Goal: Task Accomplishment & Management: Manage account settings

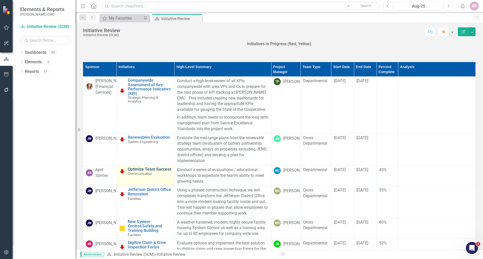
click at [144, 172] on link "Optimize Team Success" at bounding box center [150, 169] width 44 height 5
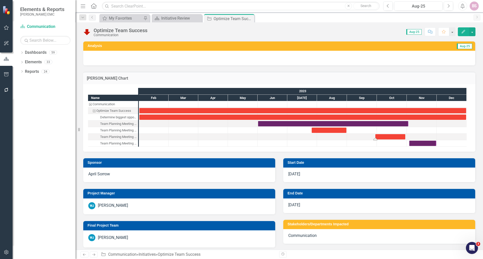
click at [401, 138] on div "Task: Start date: 2023-09-29 End date: 2023-10-30" at bounding box center [390, 136] width 30 height 5
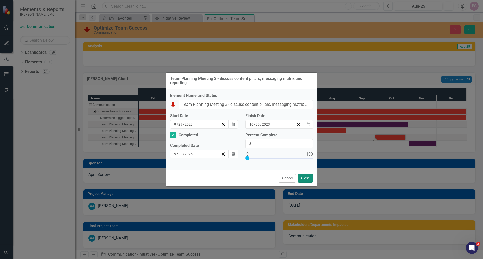
click at [302, 177] on button "Close" at bounding box center [305, 178] width 15 height 9
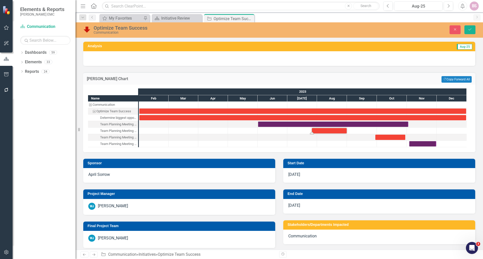
click at [330, 133] on div "Task: Start date: 2023-07-26 End date: 2023-08-31" at bounding box center [329, 130] width 35 height 5
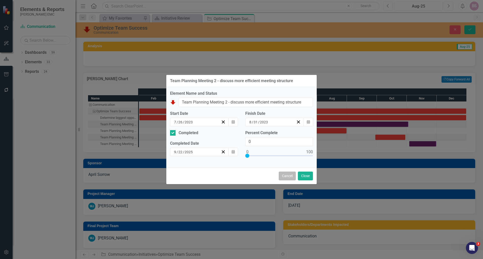
click at [282, 176] on button "Cancel" at bounding box center [287, 176] width 17 height 9
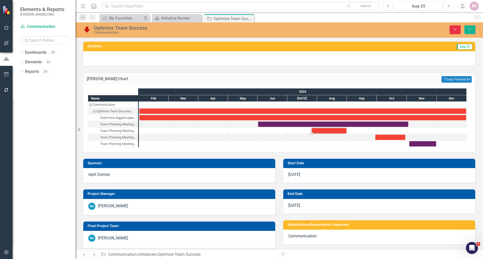
click at [455, 27] on button "Close" at bounding box center [455, 29] width 11 height 9
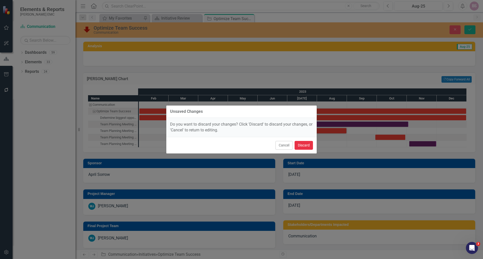
click at [303, 146] on button "Discard" at bounding box center [304, 145] width 18 height 9
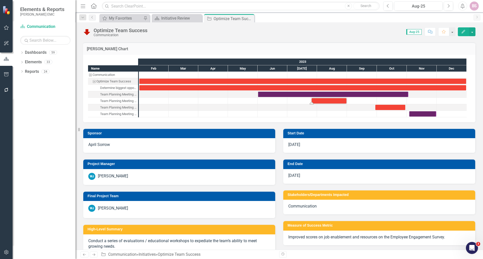
scroll to position [25, 0]
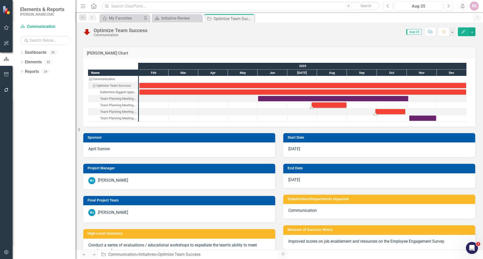
click at [389, 112] on div "Task: Start date: 2023-09-29 End date: 2023-10-30" at bounding box center [390, 111] width 30 height 5
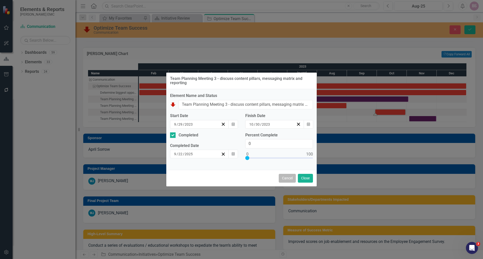
click at [289, 179] on button "Cancel" at bounding box center [287, 178] width 17 height 9
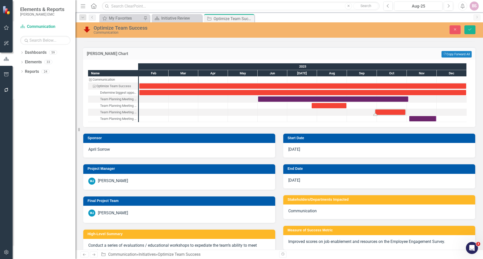
click at [289, 179] on span "12/31/23" at bounding box center [294, 180] width 12 height 5
click at [313, 90] on div "Task: Start date: 2023-02-01 End date: 2023-12-31" at bounding box center [302, 92] width 327 height 5
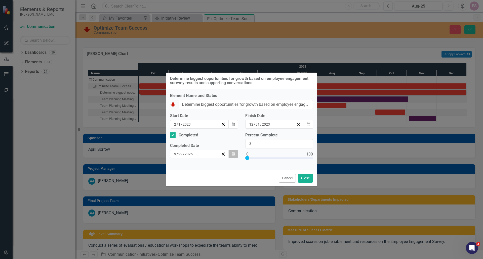
click at [235, 155] on button "Calendar" at bounding box center [233, 154] width 10 height 9
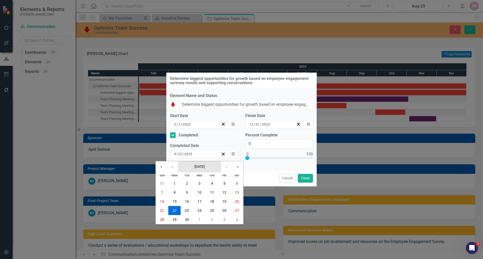
click at [195, 169] on button "[DATE]" at bounding box center [199, 166] width 43 height 11
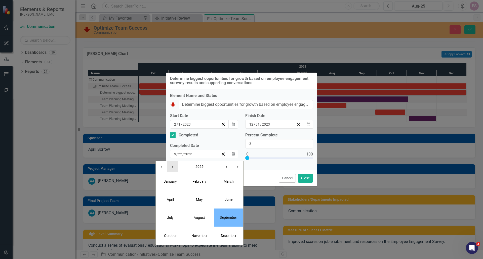
click at [175, 168] on button "‹" at bounding box center [172, 166] width 11 height 11
click at [231, 237] on abbr "December" at bounding box center [229, 236] width 16 height 4
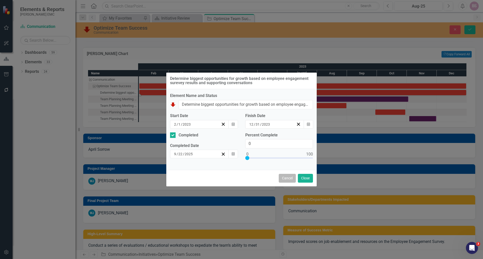
click at [288, 179] on button "Cancel" at bounding box center [287, 178] width 17 height 9
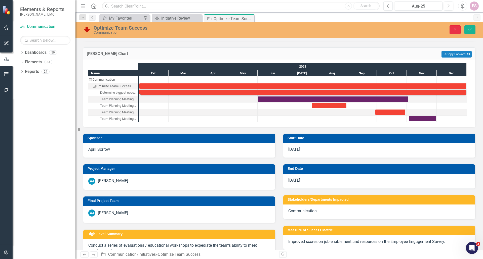
click at [453, 32] on button "Close" at bounding box center [455, 29] width 11 height 9
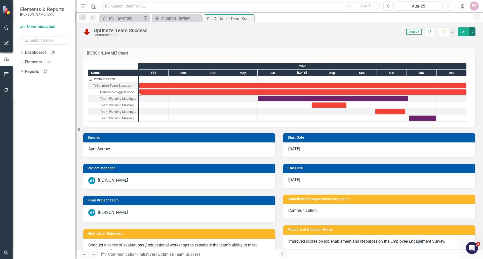
click at [472, 31] on button "button" at bounding box center [472, 31] width 7 height 9
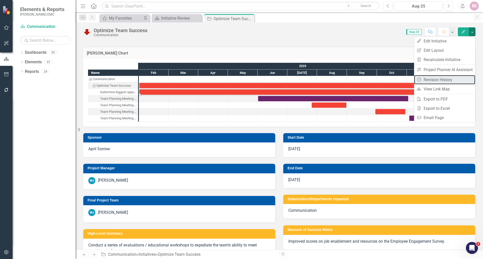
click at [444, 77] on link "Revision History Revision History" at bounding box center [444, 79] width 61 height 9
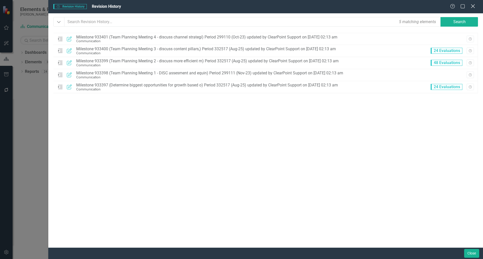
click at [474, 6] on icon "Close" at bounding box center [473, 6] width 6 height 5
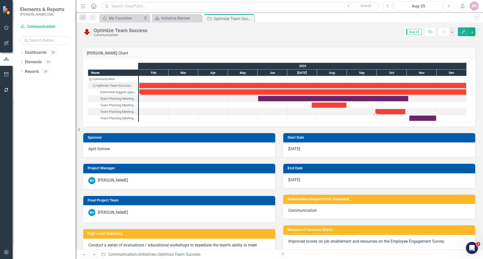
click at [399, 112] on div "Task: Start date: 2023-09-29 End date: 2023-10-30" at bounding box center [390, 111] width 30 height 5
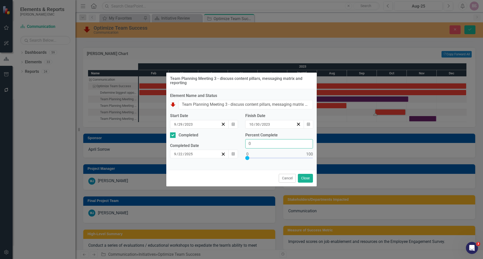
drag, startPoint x: 285, startPoint y: 142, endPoint x: 230, endPoint y: 147, distance: 54.3
click at [230, 147] on div "Completed Completed Date [DATE] Calendar Percent Complete 0" at bounding box center [241, 150] width 150 height 34
type input "100"
drag, startPoint x: 308, startPoint y: 179, endPoint x: 285, endPoint y: 129, distance: 55.3
click at [308, 179] on button "Close" at bounding box center [305, 178] width 15 height 9
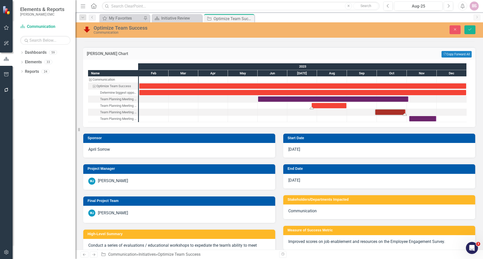
click at [328, 104] on div "Task: Start date: 2023-07-26 End date: 2023-08-31" at bounding box center [329, 105] width 35 height 5
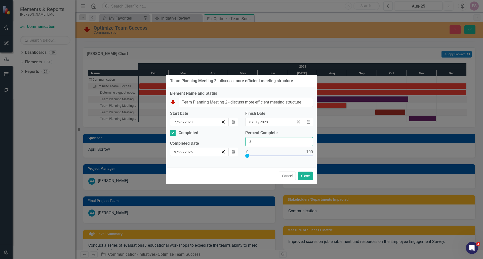
drag, startPoint x: 271, startPoint y: 141, endPoint x: 226, endPoint y: 143, distance: 45.1
click at [226, 143] on div "Completed Completed Date [DATE] Calendar Percent Complete 0" at bounding box center [241, 147] width 150 height 34
type input "10"
click at [307, 176] on button "Close" at bounding box center [305, 176] width 15 height 9
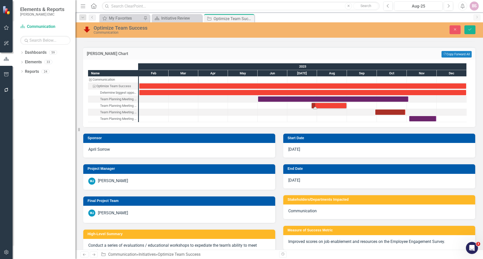
click at [340, 106] on div "Task: Start date: 2023-07-26 End date: 2023-08-31" at bounding box center [329, 105] width 35 height 5
click at [325, 107] on div "Task: Start date: 2023-07-26 End date: 2023-08-31" at bounding box center [329, 105] width 35 height 5
click at [326, 107] on div "Task: Start date: 2023-07-26 End date: 2023-08-31" at bounding box center [329, 105] width 35 height 5
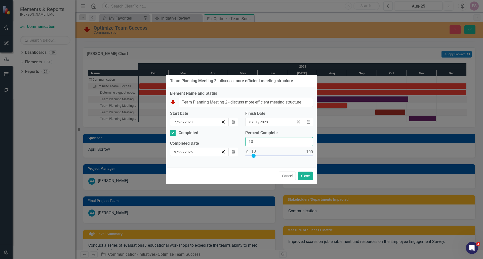
drag, startPoint x: 254, startPoint y: 143, endPoint x: 231, endPoint y: 144, distance: 22.9
click at [215, 148] on div "Completed Completed Date 9 / 22 / 2025 Calendar Percent Complete 10" at bounding box center [241, 147] width 150 height 34
type input "100"
click at [305, 177] on button "Close" at bounding box center [305, 176] width 15 height 9
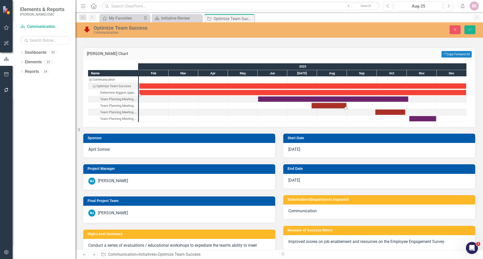
click at [268, 92] on div "Task: Start date: 2023-02-01 End date: 2023-12-31" at bounding box center [302, 92] width 327 height 5
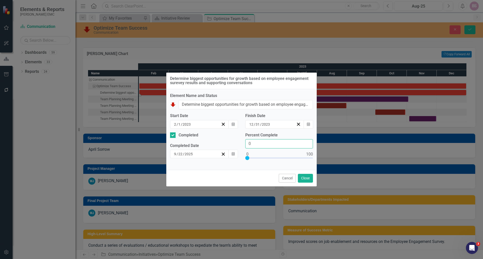
drag, startPoint x: 249, startPoint y: 144, endPoint x: 235, endPoint y: 143, distance: 13.4
click at [235, 143] on div "Completed Completed Date [DATE] Calendar Percent Complete 0" at bounding box center [241, 150] width 150 height 34
type input "100"
drag, startPoint x: 302, startPoint y: 181, endPoint x: 305, endPoint y: 177, distance: 4.3
click at [303, 180] on button "Close" at bounding box center [305, 178] width 15 height 9
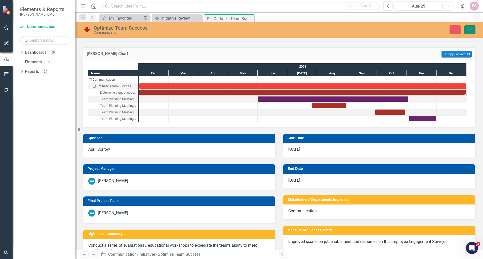
click at [474, 32] on button "Save" at bounding box center [469, 29] width 11 height 9
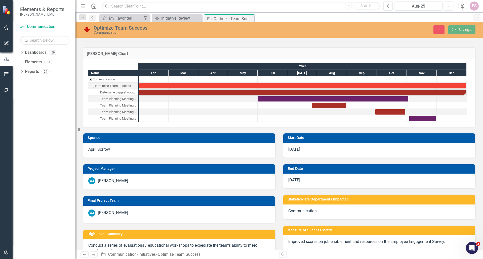
checkbox input "false"
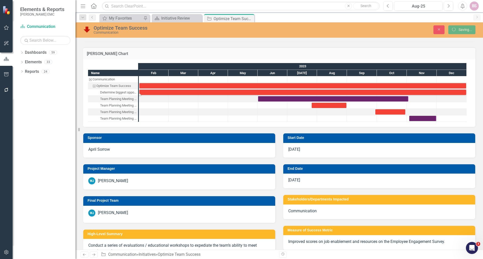
checkbox input "true"
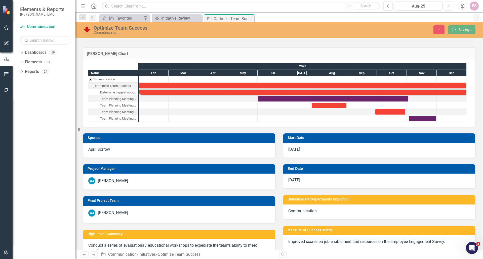
checkbox input "false"
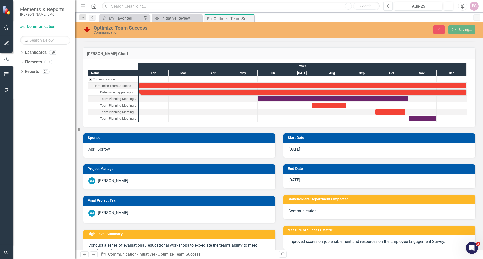
checkbox input "true"
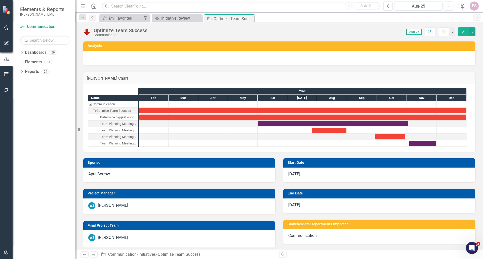
checkbox input "false"
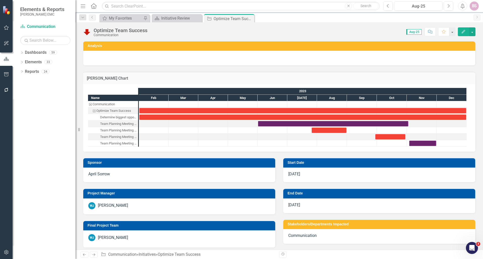
checkbox input "true"
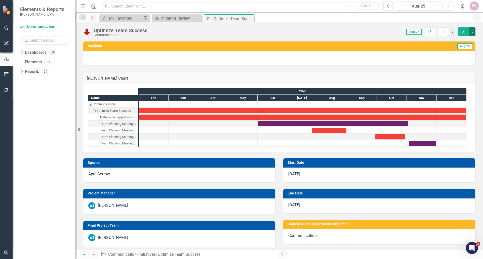
click at [473, 32] on button "button" at bounding box center [472, 31] width 7 height 9
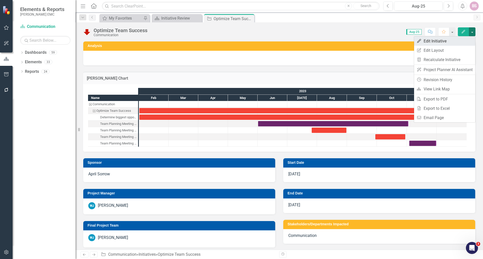
checkbox input "false"
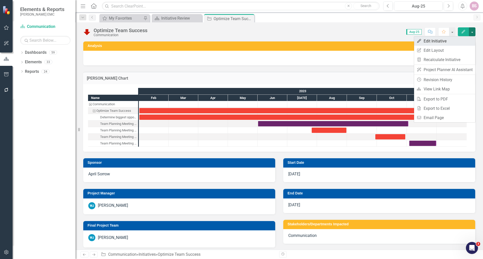
click at [445, 40] on link "Edit Edit Initiative" at bounding box center [444, 40] width 61 height 9
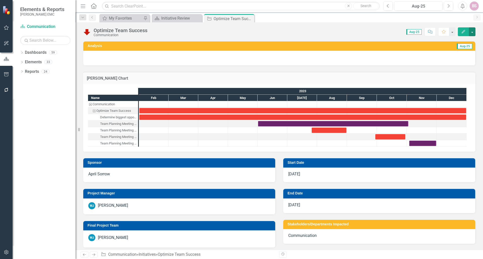
checkbox input "true"
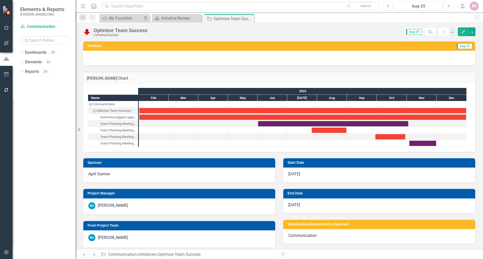
checkbox input "false"
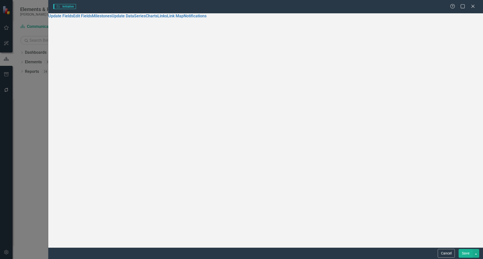
checkbox input "true"
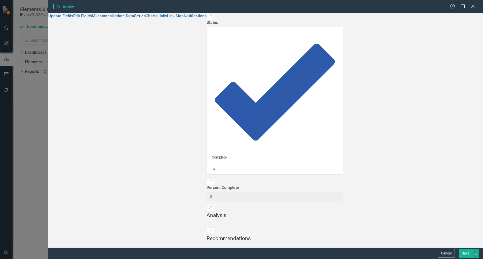
checkbox input "false"
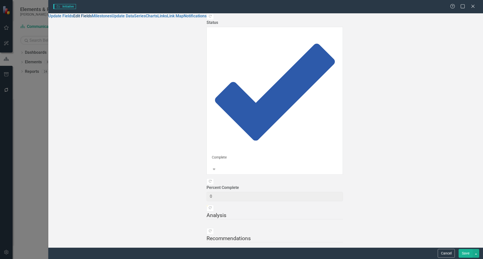
checkbox input "true"
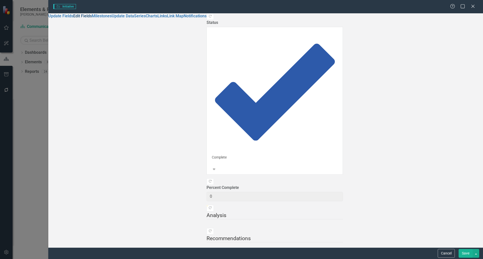
click at [73, 18] on link "Edit Fields" at bounding box center [82, 16] width 19 height 5
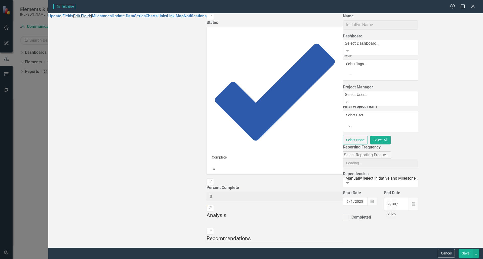
type input "Optimize Team Success"
type input "2"
type input "2023"
type input "12"
type input "31"
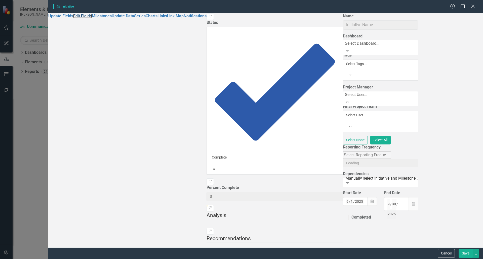
type input "2023"
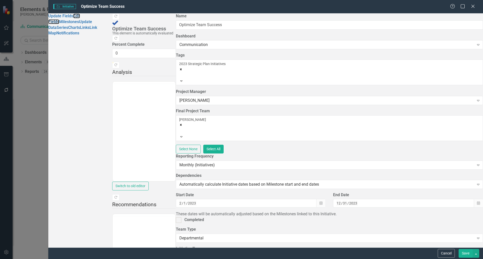
scroll to position [0, 0]
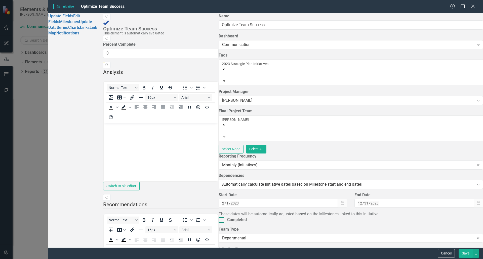
click at [227, 217] on div "Completed" at bounding box center [237, 220] width 20 height 6
click at [219, 218] on input "Completed" at bounding box center [220, 219] width 3 height 3
checkbox input "true"
click at [470, 252] on button "Save" at bounding box center [466, 253] width 14 height 9
checkbox input "false"
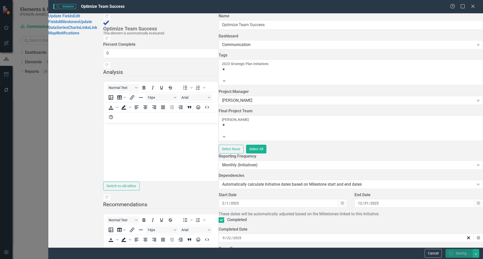
checkbox input "false"
checkbox input "true"
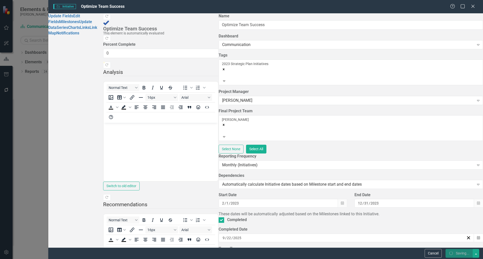
checkbox input "true"
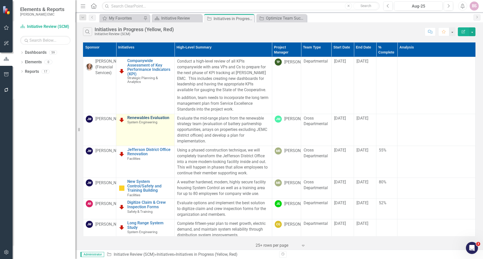
click at [160, 119] on link "Renewables Evaluation" at bounding box center [149, 118] width 45 height 5
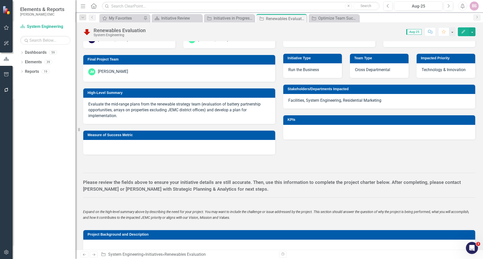
scroll to position [75, 0]
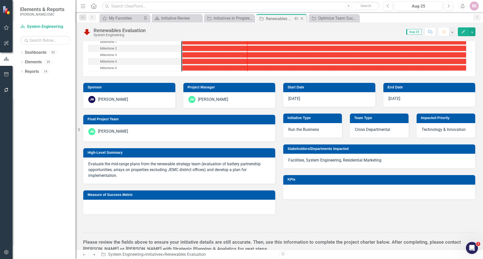
click at [302, 18] on icon "Close" at bounding box center [301, 19] width 5 height 4
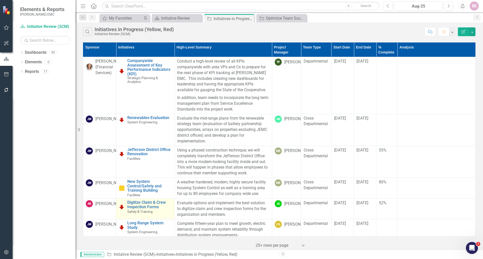
scroll to position [25, 0]
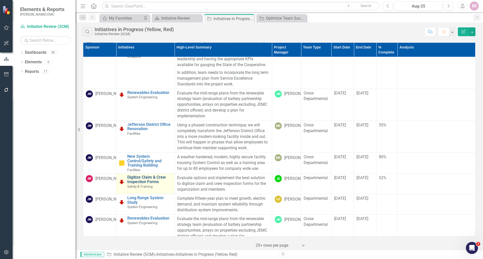
click at [144, 180] on link "Digitize Claim & Crew Inspection Forms" at bounding box center [149, 179] width 45 height 9
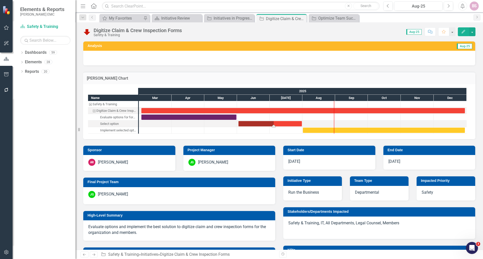
click at [283, 123] on div "Task: Start date: 2025-06-02 End date: 2025-07-31" at bounding box center [269, 123] width 63 height 5
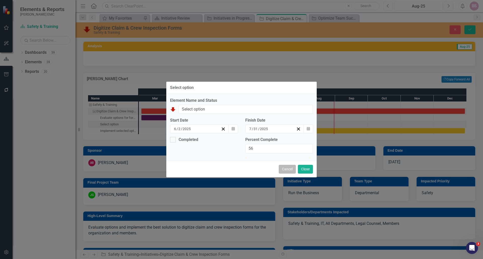
click at [288, 174] on button "Cancel" at bounding box center [287, 169] width 17 height 9
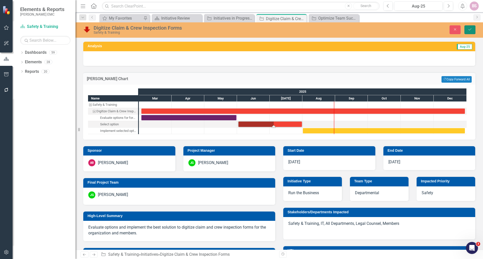
click at [466, 29] on button "Save" at bounding box center [469, 29] width 11 height 9
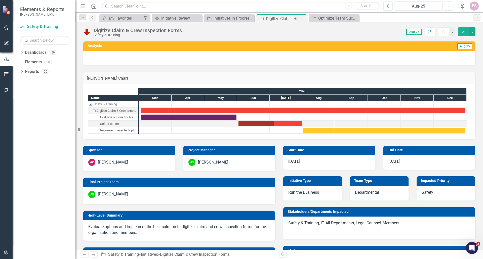
click at [302, 20] on icon "Close" at bounding box center [301, 19] width 5 height 4
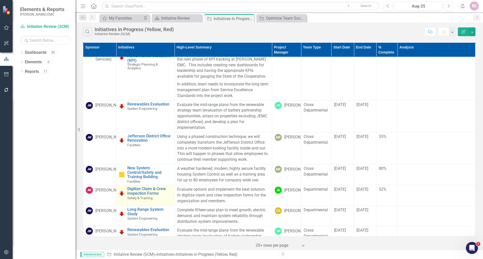
scroll to position [25, 0]
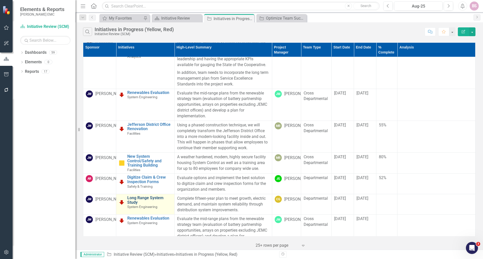
click at [137, 199] on link "Long Range System Study" at bounding box center [149, 200] width 45 height 9
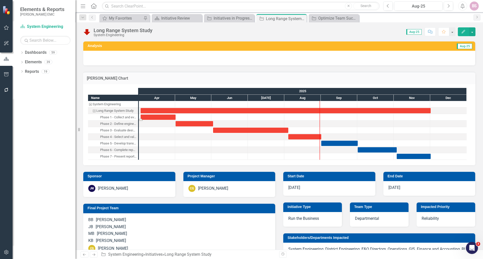
click at [161, 118] on div "Task: Start date: 2025-04-02 End date: 2025-05-01" at bounding box center [158, 117] width 35 height 5
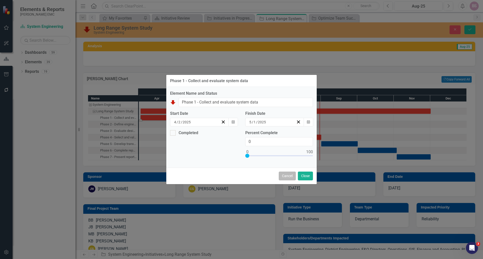
click at [293, 178] on button "Cancel" at bounding box center [287, 176] width 17 height 9
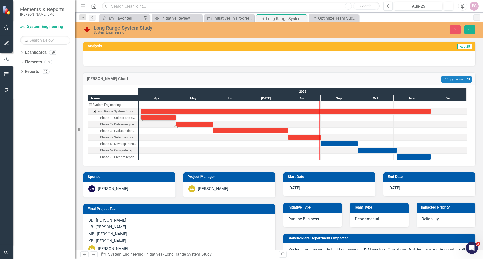
click at [201, 122] on div "Task: Start date: 2025-05-01 End date: 2025-06-02" at bounding box center [194, 124] width 37 height 5
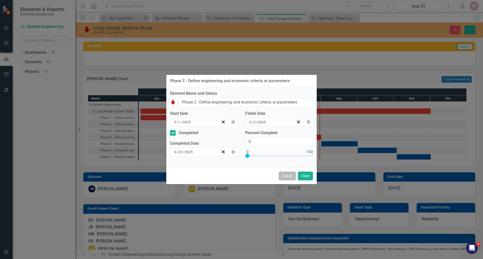
click at [288, 175] on button "Cancel" at bounding box center [287, 176] width 17 height 9
checkbox input "false"
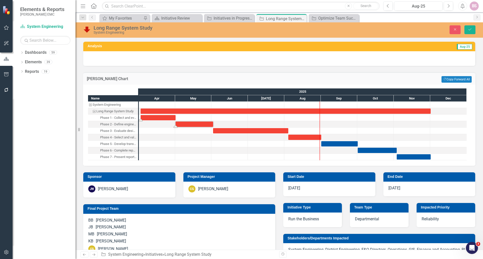
click at [162, 117] on div "Task: Start date: 2025-04-02 End date: 2025-05-01" at bounding box center [158, 117] width 35 height 5
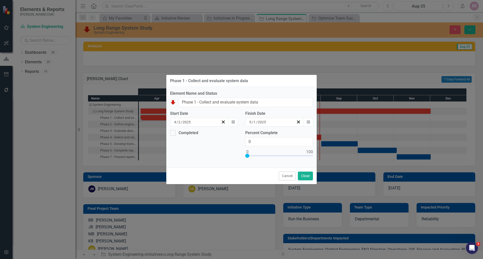
click at [287, 180] on button "Cancel" at bounding box center [287, 176] width 17 height 9
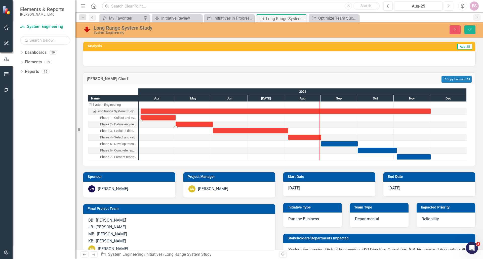
click at [201, 124] on div "Task: Start date: 2025-05-01 End date: 2025-06-02" at bounding box center [194, 124] width 37 height 5
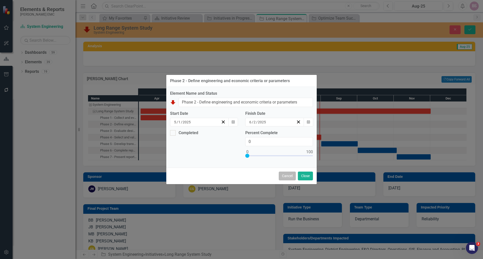
click at [284, 179] on button "Cancel" at bounding box center [287, 176] width 17 height 9
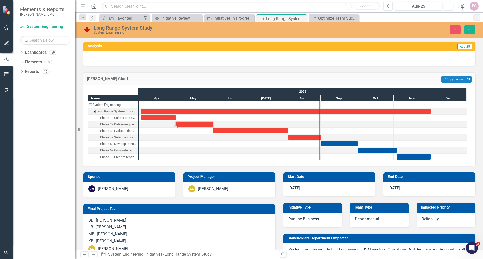
click at [193, 125] on div "Task: Start date: 2025-05-01 End date: 2025-06-02" at bounding box center [194, 124] width 37 height 5
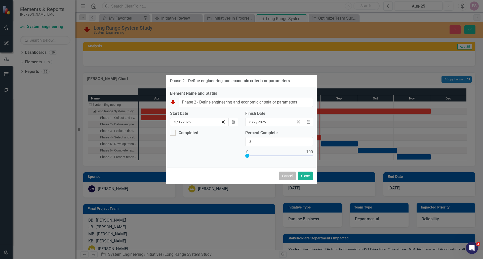
click at [285, 175] on button "Cancel" at bounding box center [287, 176] width 17 height 9
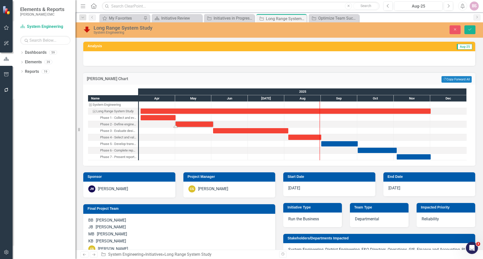
click at [224, 130] on div "Task: Start date: 2025-06-02 End date: 2025-08-04" at bounding box center [250, 130] width 75 height 5
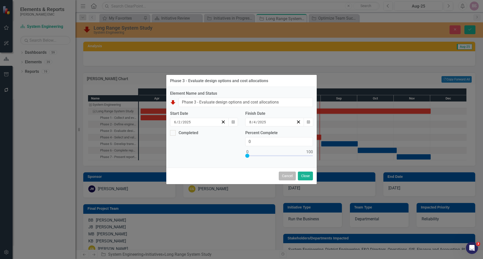
click at [288, 178] on button "Cancel" at bounding box center [287, 176] width 17 height 9
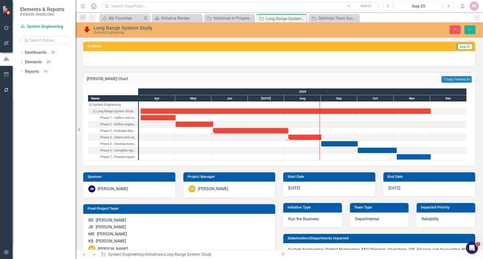
click at [298, 139] on div "Task: Start date: 2025-08-04 End date: 2025-09-01" at bounding box center [304, 137] width 33 height 5
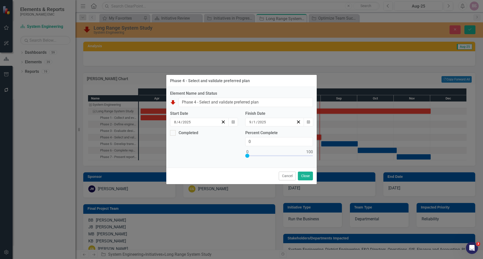
drag, startPoint x: 287, startPoint y: 175, endPoint x: 289, endPoint y: 171, distance: 3.9
click at [288, 173] on button "Cancel" at bounding box center [287, 176] width 17 height 9
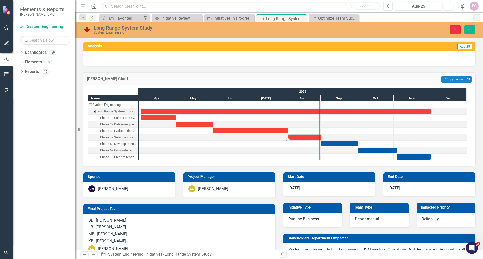
click at [458, 27] on button "Close" at bounding box center [455, 29] width 11 height 9
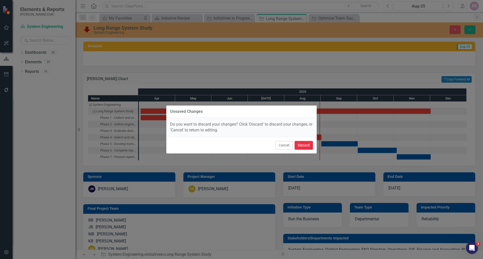
click at [307, 148] on button "Discard" at bounding box center [304, 145] width 18 height 9
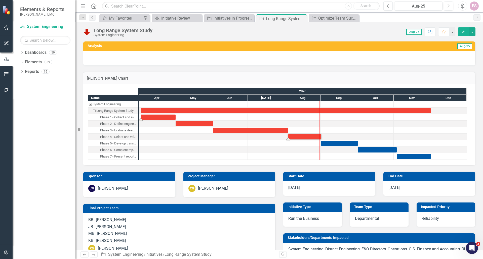
click at [162, 117] on div "Task: Start date: 2025-04-02 End date: 2025-05-01" at bounding box center [158, 117] width 35 height 5
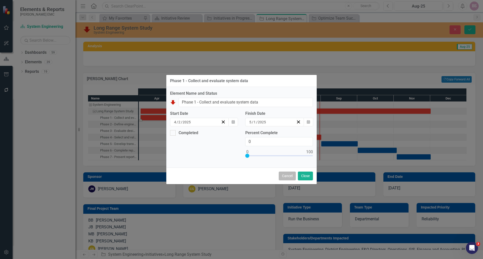
click at [292, 177] on button "Cancel" at bounding box center [287, 176] width 17 height 9
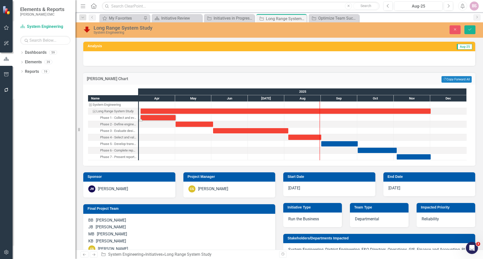
click at [203, 121] on div at bounding box center [193, 124] width 36 height 6
click at [203, 124] on div "Task: Start date: 2025-05-01 End date: 2025-06-02" at bounding box center [194, 124] width 37 height 5
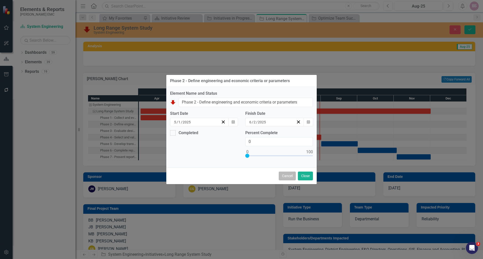
click at [287, 179] on button "Cancel" at bounding box center [287, 176] width 17 height 9
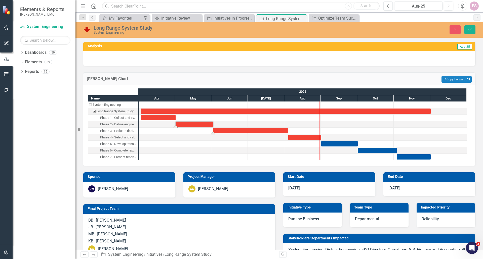
click at [249, 129] on div "Task: Start date: 2025-06-02 End date: 2025-08-04" at bounding box center [250, 130] width 75 height 5
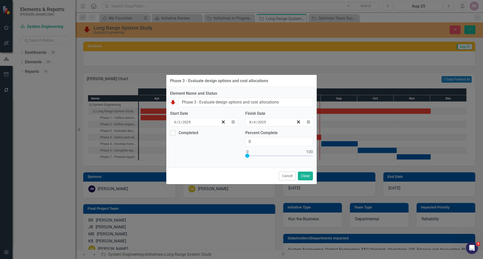
click at [283, 178] on button "Cancel" at bounding box center [287, 176] width 17 height 9
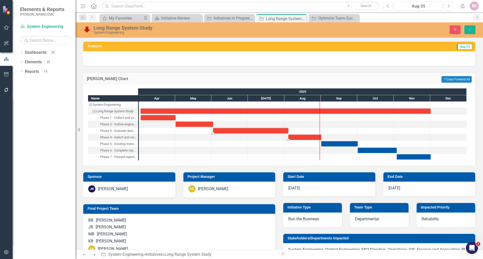
click at [293, 136] on div "Task: Start date: 2025-08-04 End date: 2025-09-01" at bounding box center [304, 137] width 33 height 5
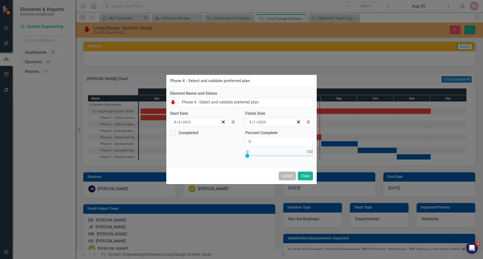
click at [282, 177] on button "Cancel" at bounding box center [287, 176] width 17 height 9
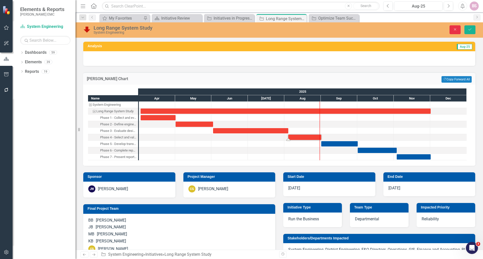
click at [453, 28] on button "Close" at bounding box center [455, 29] width 11 height 9
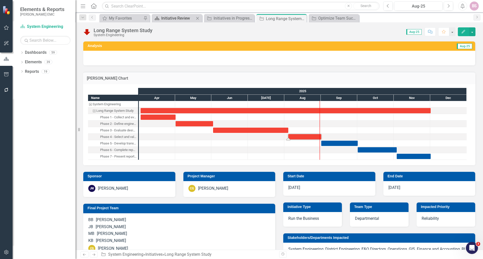
click at [185, 19] on div "Initiative Review" at bounding box center [177, 18] width 33 height 6
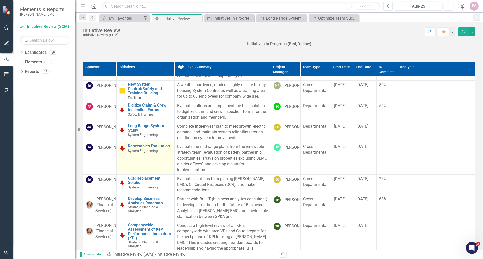
scroll to position [126, 0]
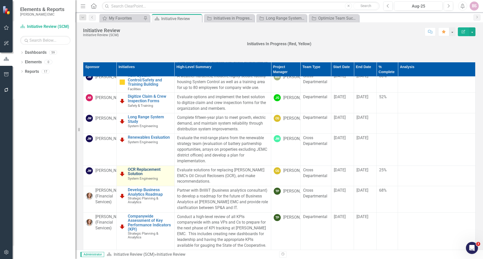
click at [136, 176] on link "OCR Replacement Solution" at bounding box center [150, 172] width 44 height 9
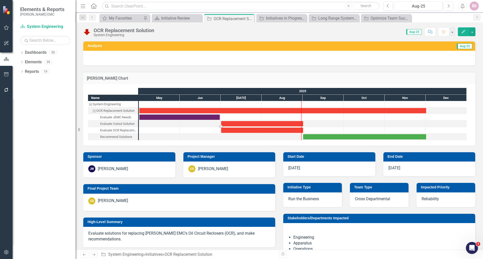
click at [228, 123] on div "Task: Start date: 2025-07-01 End date: 2025-09-01" at bounding box center [262, 123] width 82 height 5
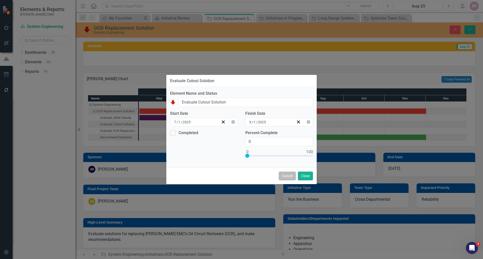
click at [287, 177] on button "Cancel" at bounding box center [287, 176] width 17 height 9
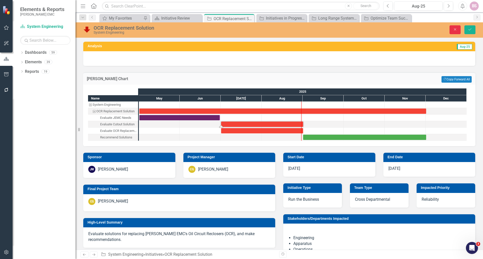
click at [455, 29] on icon "Close" at bounding box center [455, 30] width 5 height 4
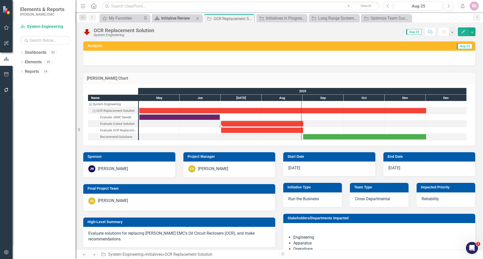
click at [175, 19] on div "Initiative Review" at bounding box center [177, 18] width 33 height 6
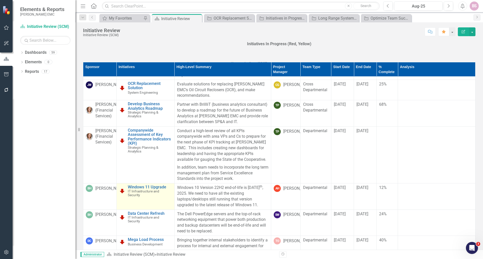
scroll to position [25, 0]
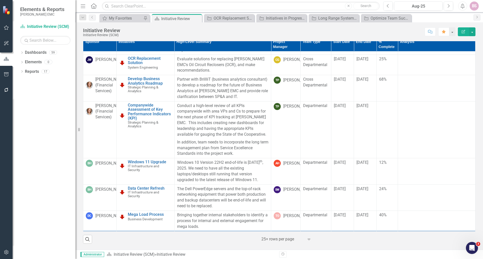
click at [95, 7] on icon "Home" at bounding box center [93, 5] width 7 height 5
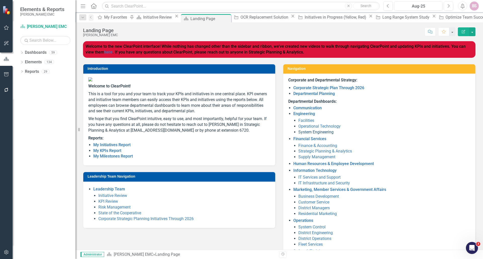
click at [308, 134] on link "System Engineering" at bounding box center [315, 132] width 35 height 5
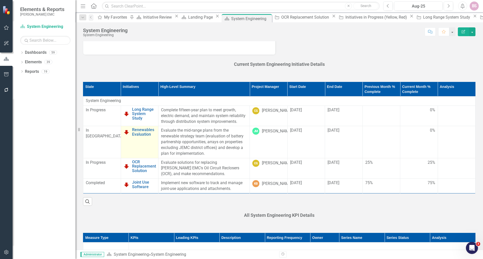
scroll to position [126, 0]
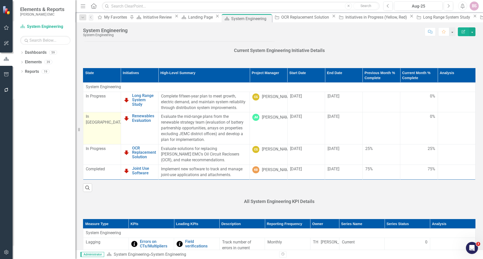
click at [98, 121] on span "In [GEOGRAPHIC_DATA]" at bounding box center [105, 119] width 38 height 11
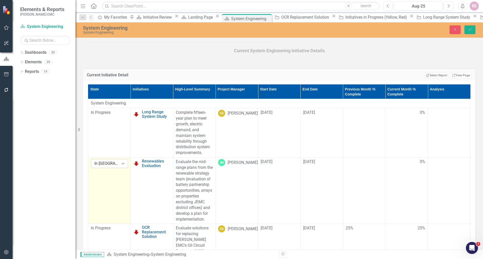
click at [99, 161] on div "In [GEOGRAPHIC_DATA]" at bounding box center [106, 164] width 25 height 6
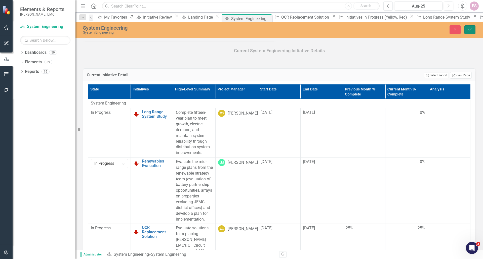
click at [468, 31] on button "Save" at bounding box center [469, 29] width 11 height 9
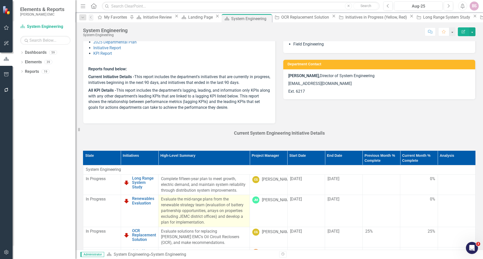
scroll to position [50, 0]
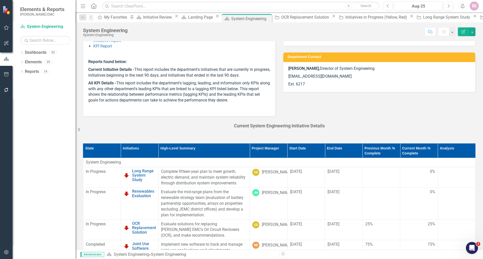
click at [325, 153] on th "Start Date" at bounding box center [306, 151] width 38 height 14
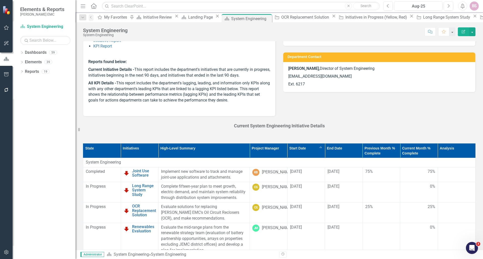
click at [323, 149] on th "Start Date Sort Ascending" at bounding box center [306, 151] width 38 height 14
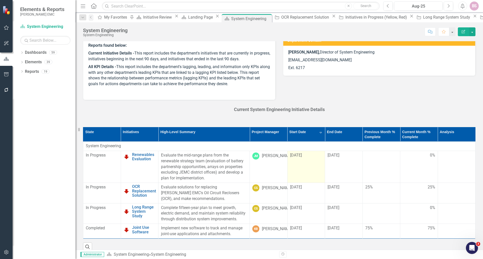
scroll to position [75, 0]
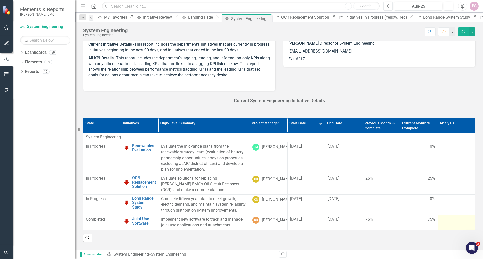
click at [438, 221] on td at bounding box center [457, 222] width 38 height 15
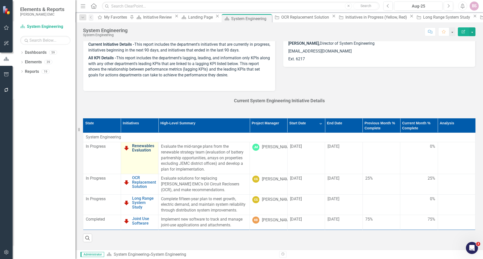
click at [148, 153] on link "Renewables Evaluation" at bounding box center [144, 148] width 24 height 9
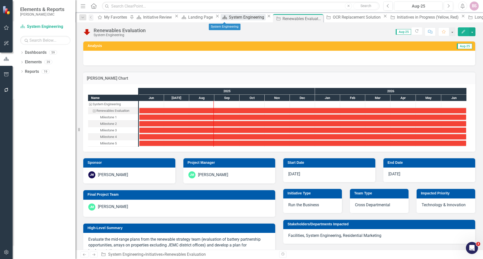
click at [229, 19] on div "System Engineering" at bounding box center [247, 17] width 37 height 6
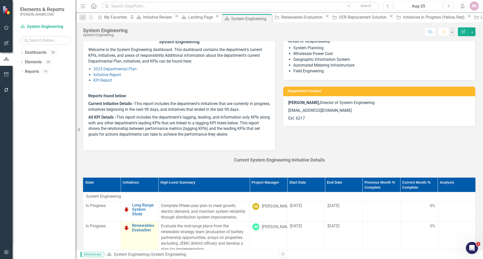
scroll to position [25, 0]
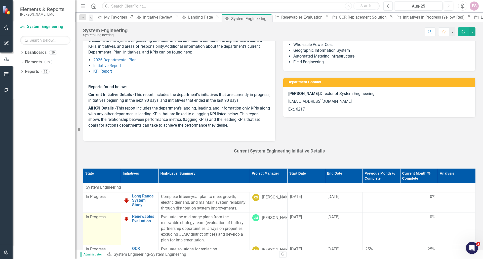
click at [101, 220] on div "In Progress" at bounding box center [102, 218] width 32 height 6
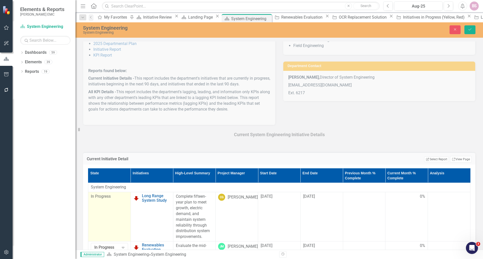
scroll to position [50, 0]
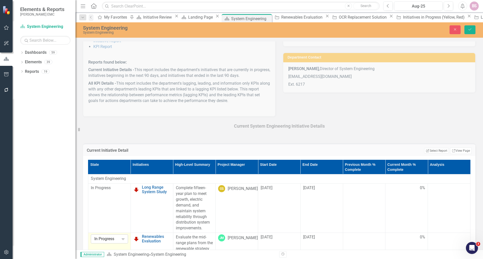
click at [118, 235] on div "Expand" at bounding box center [122, 239] width 9 height 8
click at [466, 32] on button "Save" at bounding box center [469, 29] width 11 height 9
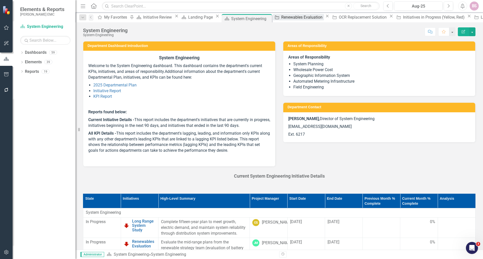
click at [281, 18] on div "Renewables Evaluation" at bounding box center [302, 17] width 43 height 6
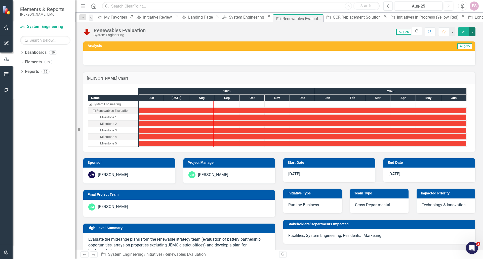
click at [474, 34] on button "button" at bounding box center [472, 31] width 7 height 9
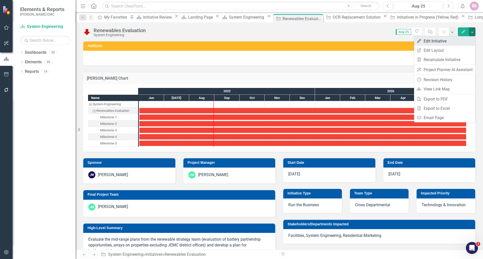
click at [450, 43] on link "Edit Edit Initiative" at bounding box center [444, 40] width 61 height 9
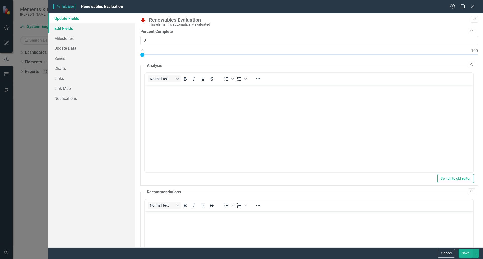
click at [84, 29] on link "Edit Fields" at bounding box center [91, 28] width 87 height 10
click at [78, 38] on link "Milestones" at bounding box center [91, 38] width 87 height 10
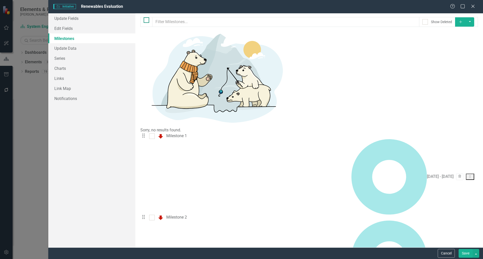
click at [148, 22] on div at bounding box center [147, 20] width 6 height 6
click at [147, 21] on input "checkbox" at bounding box center [145, 18] width 3 height 3
checkbox input "true"
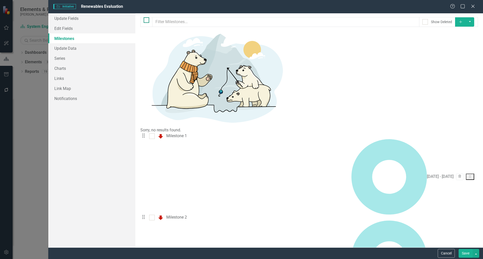
checkbox input "true"
click at [474, 22] on button "button" at bounding box center [470, 21] width 9 height 9
click at [464, 48] on link "Edit Multiple Edit Multiple" at bounding box center [458, 49] width 40 height 9
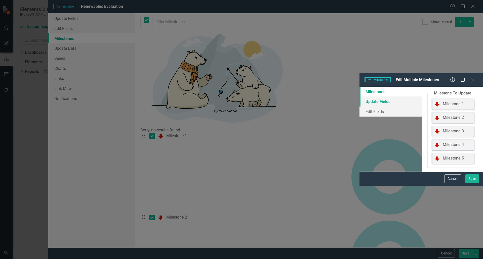
click at [359, 97] on link "Update Fields" at bounding box center [390, 102] width 63 height 10
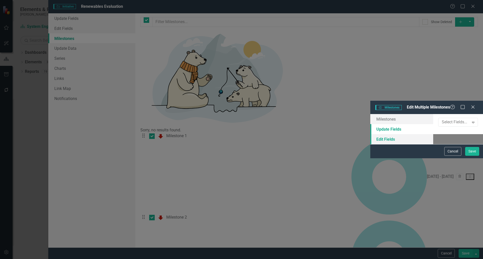
click at [370, 134] on link "Edit Fields" at bounding box center [401, 139] width 63 height 10
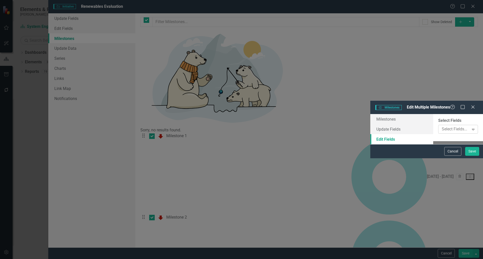
click at [440, 126] on div at bounding box center [454, 129] width 29 height 7
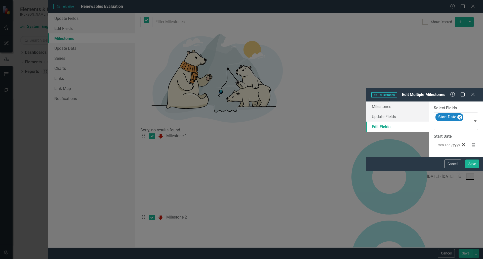
click at [437, 143] on div "/ /" at bounding box center [449, 145] width 24 height 5
click at [448, 176] on button "3" at bounding box center [454, 180] width 13 height 9
click at [470, 169] on button "Save" at bounding box center [472, 164] width 14 height 9
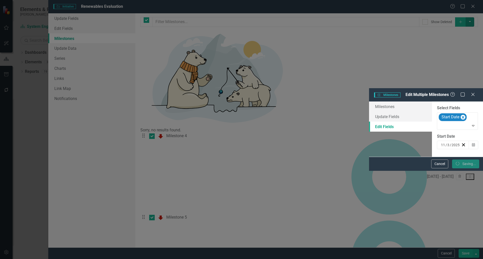
checkbox input "false"
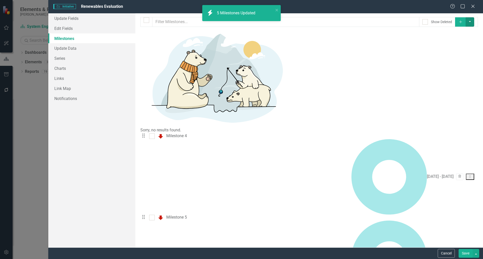
checkbox input "false"
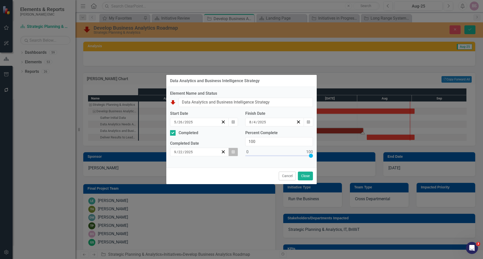
click at [232, 152] on icon "Calendar" at bounding box center [233, 152] width 3 height 4
click at [182, 165] on button "‹" at bounding box center [187, 161] width 11 height 11
click at [233, 213] on button "29" at bounding box center [239, 214] width 13 height 9
click at [234, 155] on button "Calendar" at bounding box center [233, 152] width 10 height 9
drag, startPoint x: 175, startPoint y: 191, endPoint x: 180, endPoint y: 191, distance: 4.8
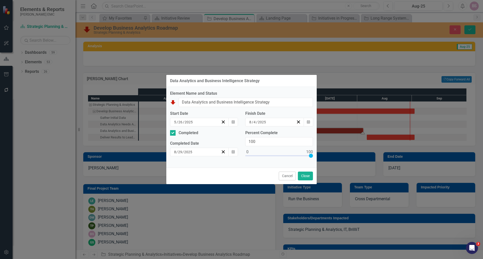
click at [188, 190] on abbr "4" at bounding box center [189, 188] width 2 height 4
click at [304, 176] on button "Close" at bounding box center [305, 176] width 15 height 9
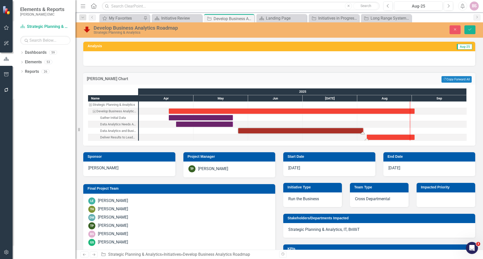
click at [400, 138] on div "Task: Start date: 2025-08-06 End date: 2025-09-02" at bounding box center [391, 137] width 48 height 5
click at [390, 137] on div "Task: Start date: 2025-08-06 End date: 2025-09-02" at bounding box center [391, 137] width 48 height 5
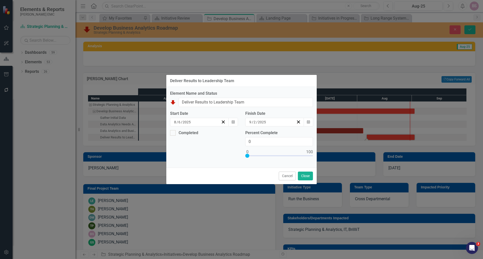
drag, startPoint x: 175, startPoint y: 136, endPoint x: 206, endPoint y: 140, distance: 30.7
click at [177, 136] on div "Completed" at bounding box center [202, 133] width 65 height 6
click at [173, 134] on input "Completed" at bounding box center [171, 131] width 3 height 3
checkbox input "true"
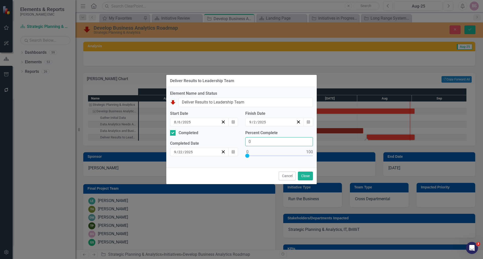
drag, startPoint x: 260, startPoint y: 143, endPoint x: 240, endPoint y: 141, distance: 19.4
click at [240, 141] on div "Completed Completed Date [DATE] Calendar Percent Complete 0" at bounding box center [241, 147] width 150 height 34
type input "100"
click at [312, 179] on button "Close" at bounding box center [305, 176] width 15 height 9
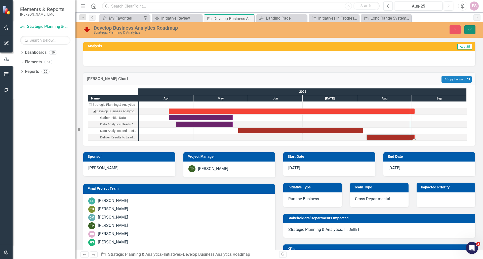
click at [469, 31] on icon "Save" at bounding box center [470, 30] width 5 height 4
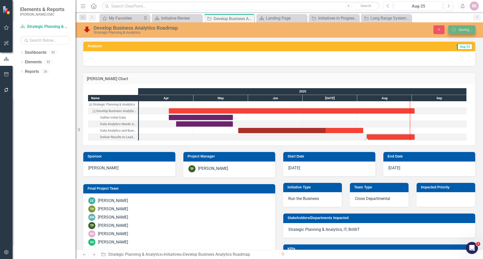
checkbox input "false"
checkbox input "true"
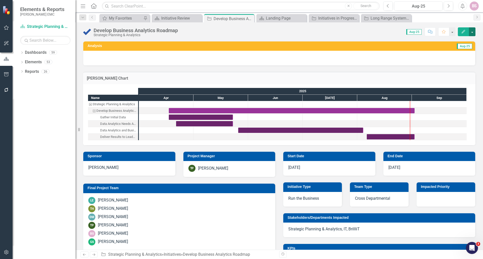
click at [472, 33] on button "button" at bounding box center [472, 31] width 7 height 9
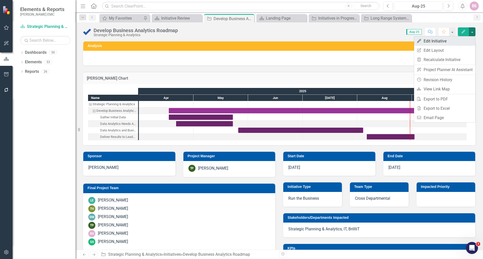
click at [447, 39] on link "Edit Edit Initiative" at bounding box center [444, 40] width 61 height 9
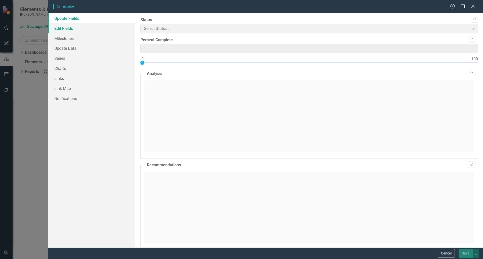
type input "0"
click at [61, 31] on link "Edit Fields" at bounding box center [91, 28] width 87 height 10
click at [63, 30] on link "Edit Fields" at bounding box center [91, 28] width 87 height 10
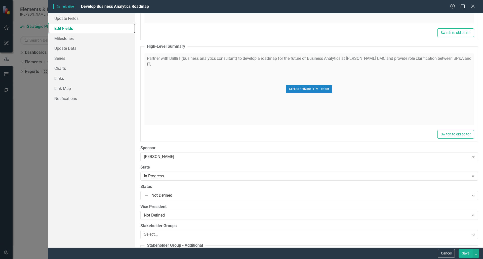
scroll to position [1861, 0]
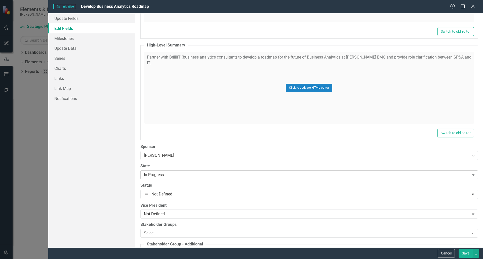
click at [175, 178] on div "In Progress" at bounding box center [306, 175] width 325 height 6
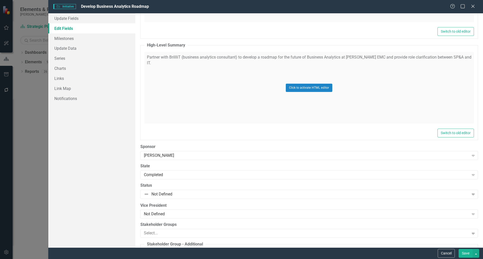
click at [469, 252] on button "Save" at bounding box center [466, 253] width 14 height 9
checkbox input "false"
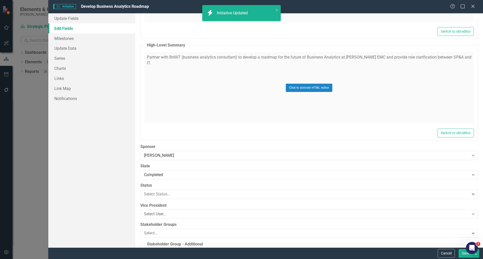
checkbox input "true"
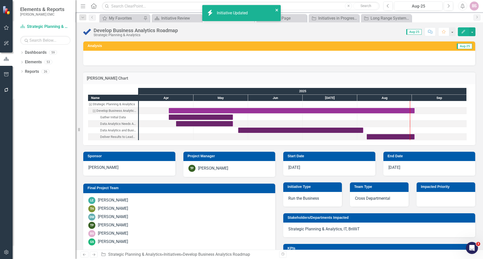
click at [277, 10] on icon "close" at bounding box center [276, 10] width 3 height 3
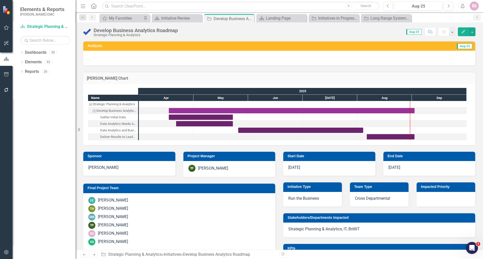
drag, startPoint x: 249, startPoint y: 19, endPoint x: 20, endPoint y: 45, distance: 230.8
click at [0, 0] on icon "Close" at bounding box center [0, 0] width 0 height 0
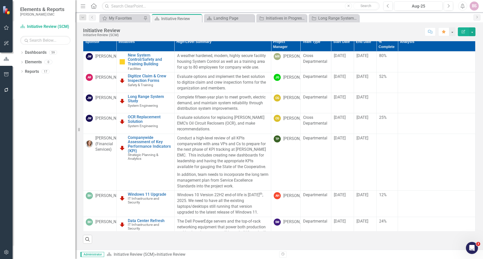
scroll to position [13, 0]
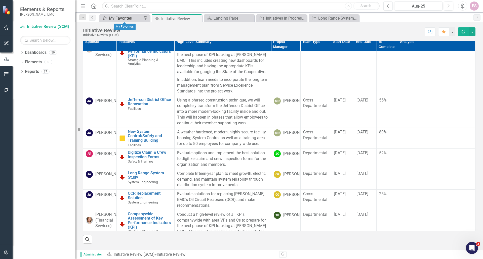
click at [133, 20] on div "My Favorites" at bounding box center [125, 18] width 33 height 6
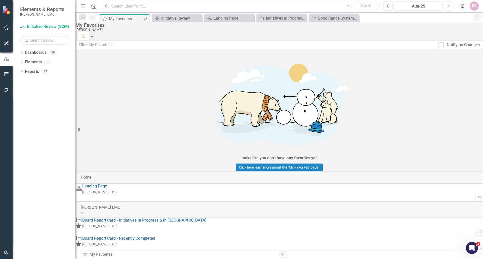
click at [229, 5] on input "text" at bounding box center [241, 6] width 278 height 9
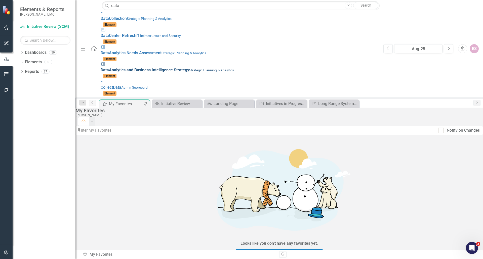
click at [189, 68] on small "Strategic Planning & Analytics" at bounding box center [211, 70] width 45 height 4
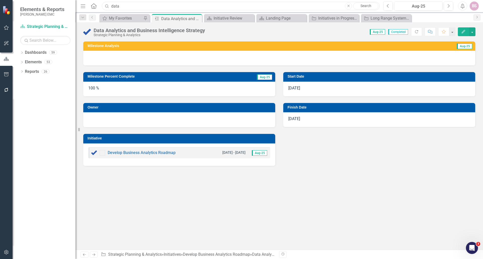
click at [119, 4] on input "data" at bounding box center [241, 6] width 278 height 9
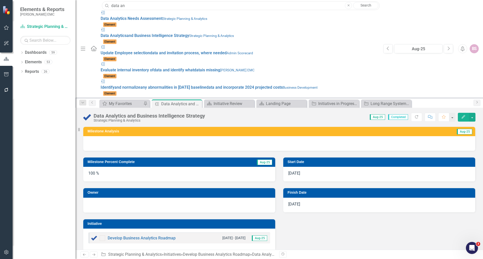
type input "data an"
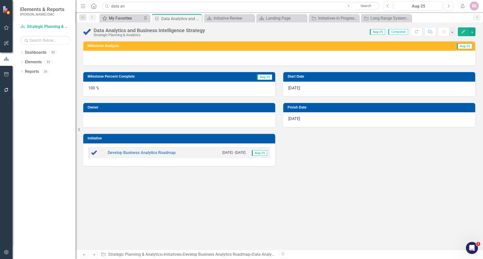
drag, startPoint x: 94, startPoint y: 6, endPoint x: 118, endPoint y: 20, distance: 28.7
click at [93, 6] on icon "Home" at bounding box center [93, 5] width 7 height 5
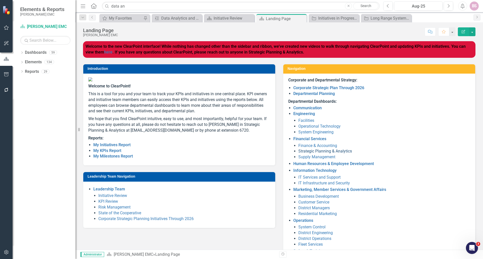
click at [316, 153] on link "Strategic Planning & Analytics" at bounding box center [325, 151] width 54 height 5
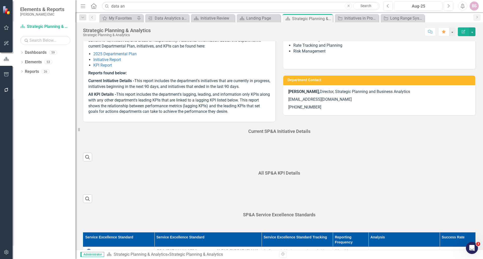
scroll to position [33, 0]
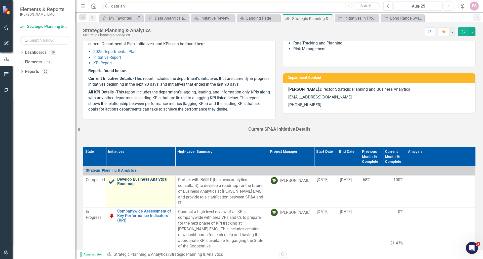
click at [135, 181] on link "Develop Business Analytics Roadmap" at bounding box center [145, 181] width 56 height 9
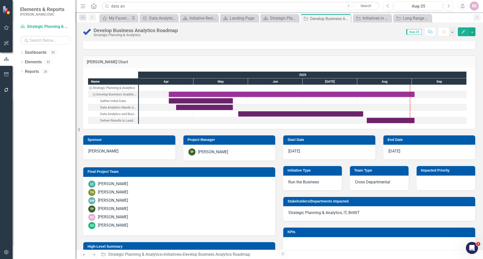
scroll to position [25, 0]
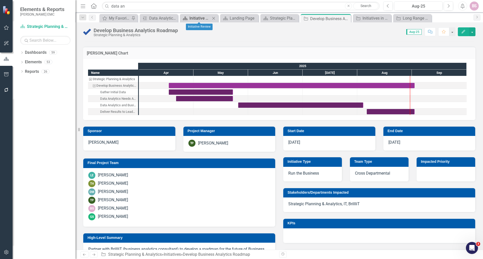
click at [196, 19] on div "Initiative Review" at bounding box center [199, 18] width 21 height 6
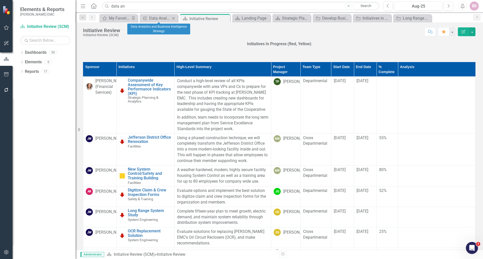
click at [174, 18] on icon "Close" at bounding box center [173, 18] width 5 height 4
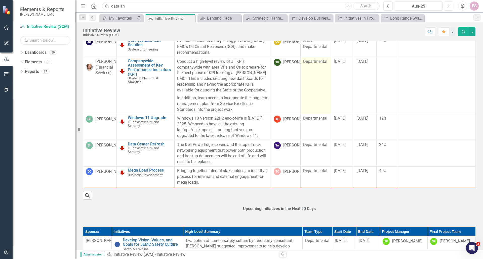
scroll to position [75, 0]
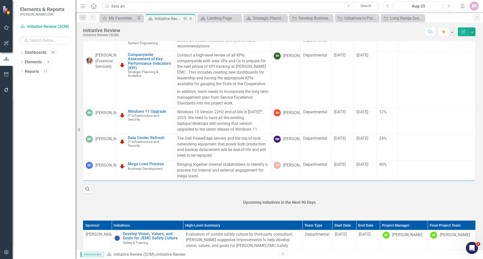
click at [192, 18] on icon "Close" at bounding box center [190, 19] width 5 height 4
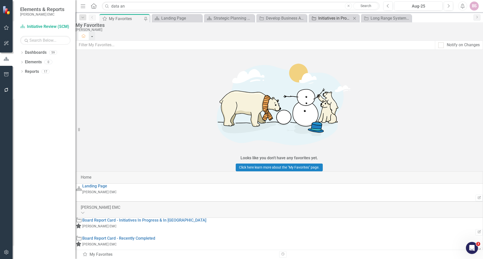
click at [331, 19] on div "Initiatives in Progress (Yellow, Red)" at bounding box center [334, 18] width 33 height 6
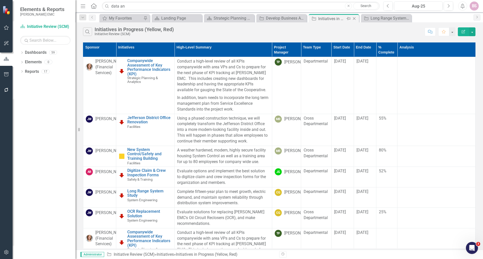
click at [354, 19] on icon "Close" at bounding box center [354, 19] width 5 height 4
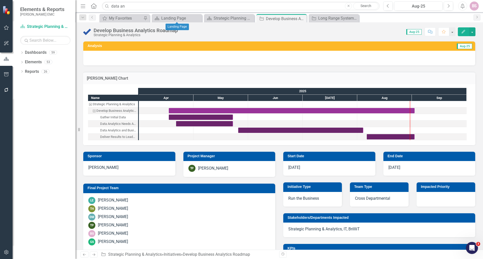
click at [131, 13] on div "Dropdown Search My Favorites My Favorites Pin Dashboard Landing Page Close Dash…" at bounding box center [279, 17] width 408 height 10
click at [133, 17] on div "My Favorites" at bounding box center [125, 18] width 33 height 6
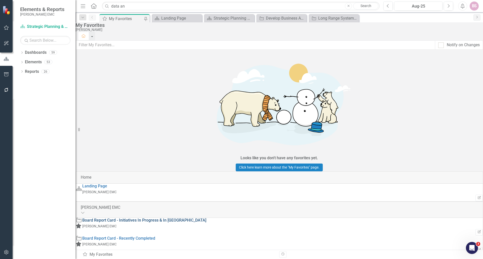
click at [149, 218] on link "Board Report Card - Initiatives In Progress & In [GEOGRAPHIC_DATA]" at bounding box center [144, 220] width 124 height 5
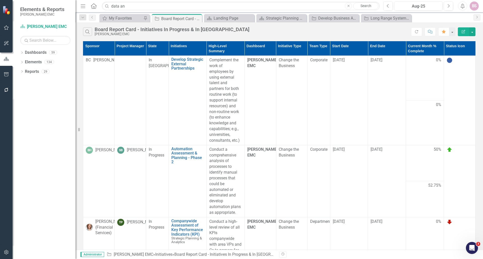
scroll to position [800, 0]
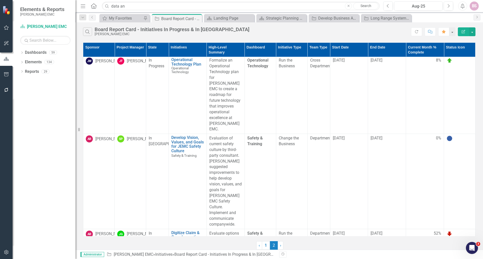
scroll to position [0, 0]
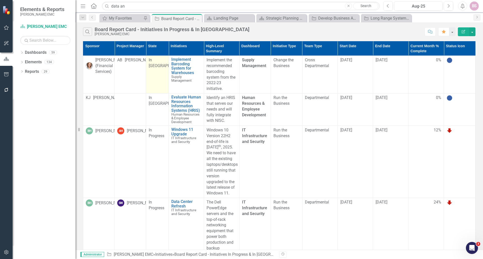
click at [167, 65] on span "In [GEOGRAPHIC_DATA]" at bounding box center [168, 63] width 38 height 11
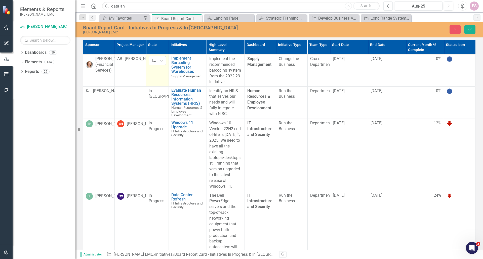
click at [164, 63] on icon "Expand" at bounding box center [161, 61] width 5 height 4
click at [467, 33] on button "Save" at bounding box center [469, 29] width 11 height 9
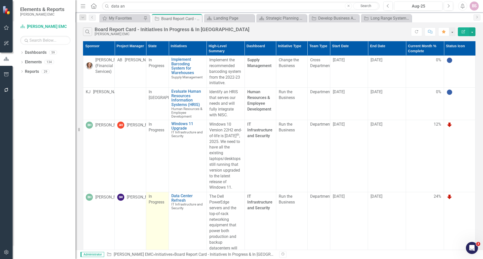
scroll to position [23, 0]
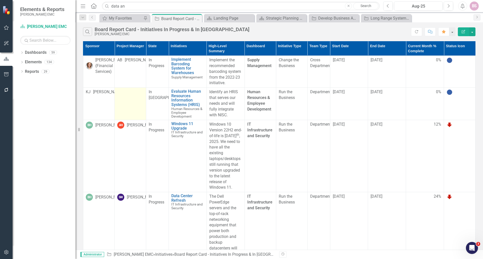
scroll to position [0, 0]
click at [196, 18] on icon "Close" at bounding box center [197, 19] width 5 height 4
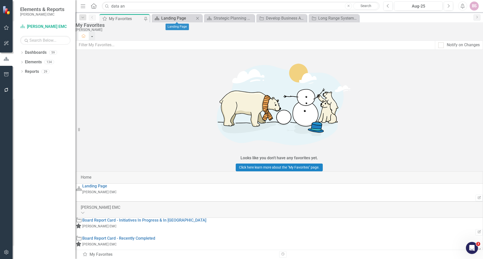
click at [168, 16] on div "Landing Page" at bounding box center [177, 18] width 33 height 6
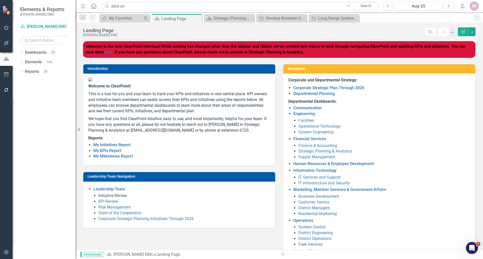
click at [120, 198] on link "Initiative Review" at bounding box center [112, 195] width 29 height 5
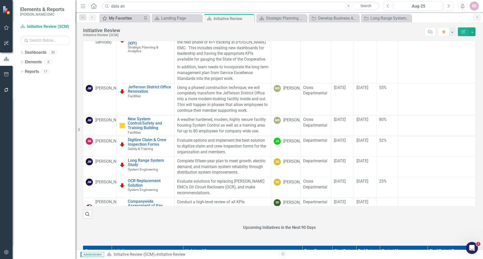
click at [131, 19] on div "My Favorites" at bounding box center [125, 18] width 33 height 6
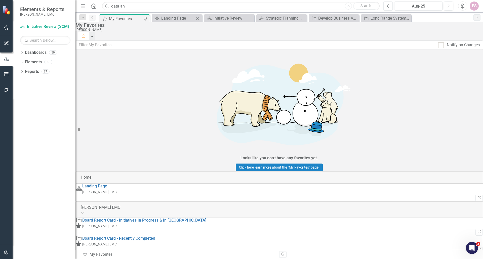
click at [171, 22] on body "Elements & Reports [PERSON_NAME] EMC Dashboard Initiative Review (SCM) Search D…" at bounding box center [241, 129] width 483 height 259
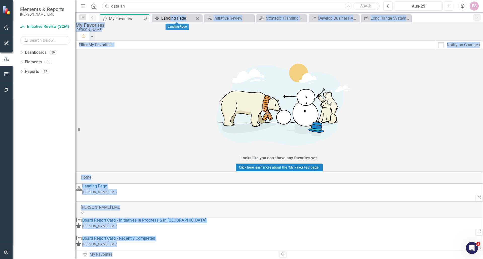
click at [165, 17] on div "Landing Page" at bounding box center [177, 18] width 33 height 6
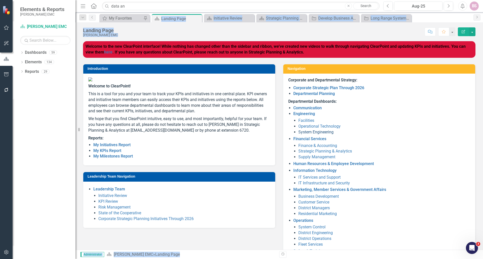
click at [305, 133] on link "System Engineering" at bounding box center [315, 132] width 35 height 5
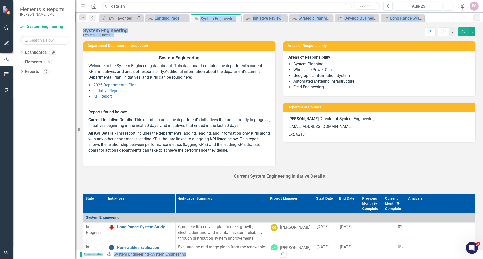
click at [153, 184] on div "Current System Engineering Initiative Details" at bounding box center [279, 180] width 392 height 15
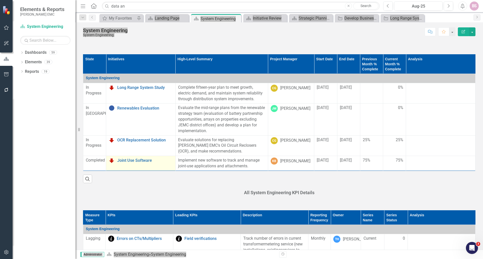
scroll to position [151, 0]
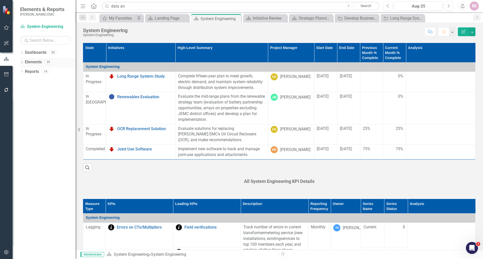
click at [22, 62] on icon "Dropdown" at bounding box center [22, 62] width 4 height 3
click at [19, 92] on icon "Dropdown" at bounding box center [17, 91] width 4 height 3
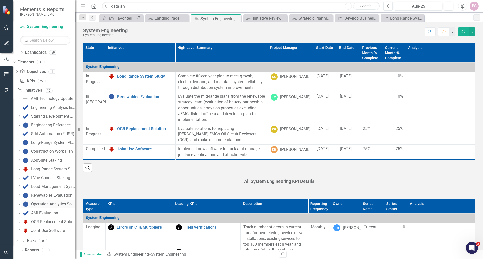
click at [53, 207] on div "Operation Analytics Software Implementation" at bounding box center [53, 204] width 44 height 5
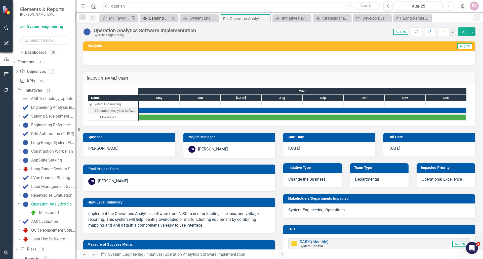
click at [149, 21] on div "Landing Page" at bounding box center [159, 18] width 21 height 6
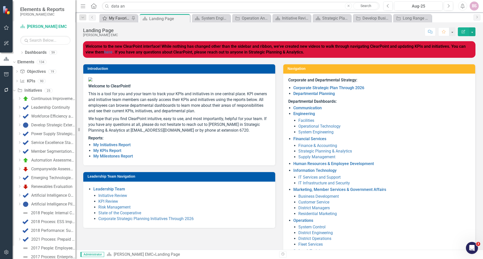
click at [110, 20] on div "My Favorites" at bounding box center [119, 18] width 21 height 6
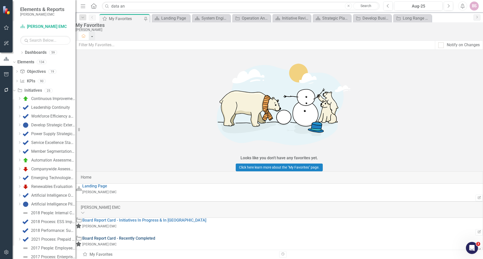
click at [128, 236] on link "Board Report Card - Recently Completed" at bounding box center [118, 238] width 73 height 5
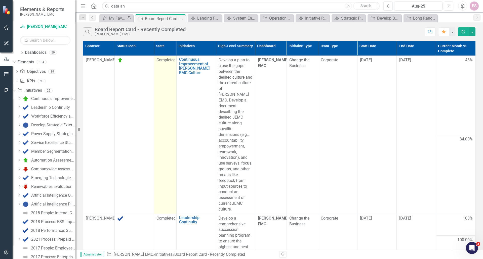
click at [156, 62] on span "Completed" at bounding box center [165, 60] width 19 height 5
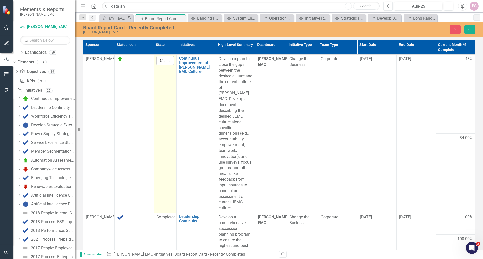
click at [167, 63] on icon "Expand" at bounding box center [169, 61] width 5 height 4
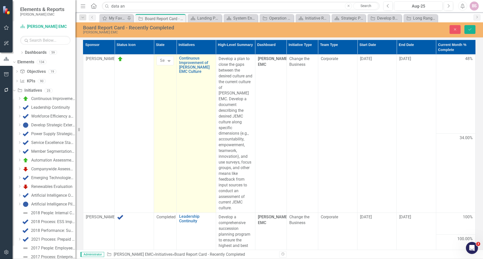
drag, startPoint x: 156, startPoint y: 95, endPoint x: 200, endPoint y: 88, distance: 45.0
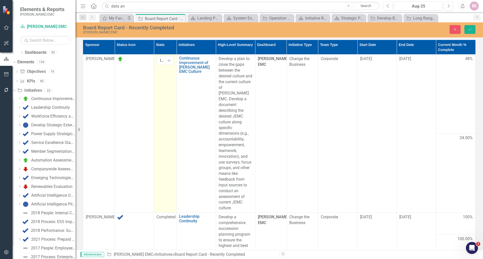
click at [468, 34] on div "Board Report Card - Recently Completed [PERSON_NAME] EMC Close Save" at bounding box center [279, 29] width 408 height 9
click at [468, 34] on button "Save" at bounding box center [469, 29] width 11 height 9
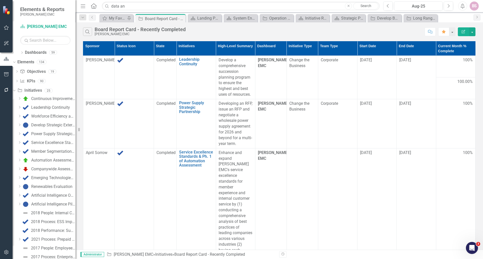
scroll to position [176, 0]
click at [436, 50] on th "End Date" at bounding box center [416, 49] width 39 height 14
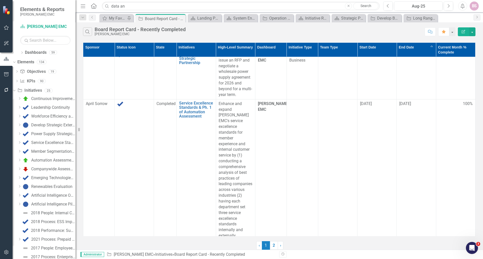
scroll to position [0, 0]
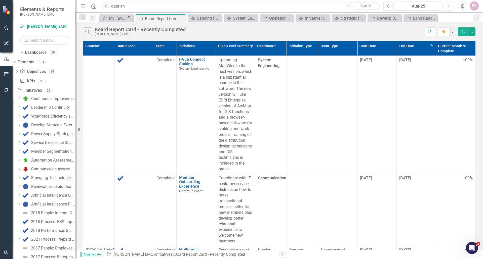
click at [436, 50] on th "End Date Sort Ascending" at bounding box center [416, 49] width 39 height 14
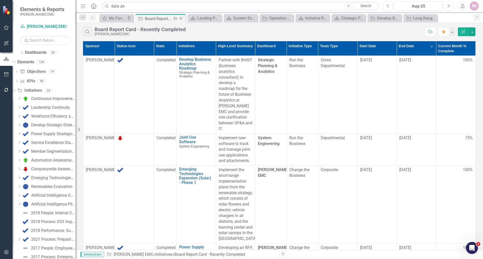
click at [179, 18] on icon "Close" at bounding box center [180, 19] width 5 height 4
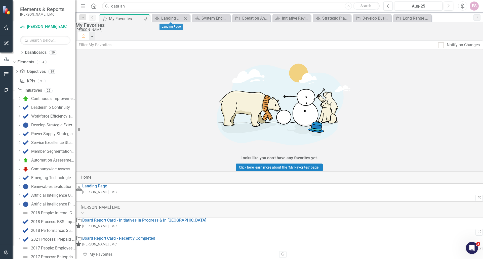
click at [167, 22] on div "Dashboard Landing Page Close" at bounding box center [171, 18] width 38 height 8
click at [164, 17] on div "Landing Page" at bounding box center [171, 18] width 21 height 6
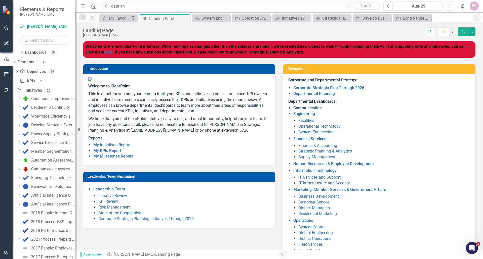
click at [300, 107] on link "Communication" at bounding box center [307, 108] width 28 height 5
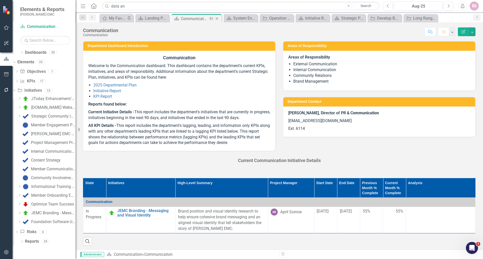
click at [217, 18] on icon "Close" at bounding box center [216, 19] width 5 height 4
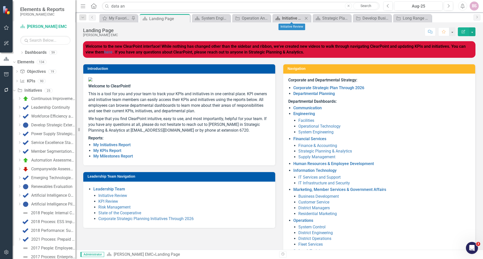
click at [297, 16] on div "Initiative Review" at bounding box center [292, 18] width 21 height 6
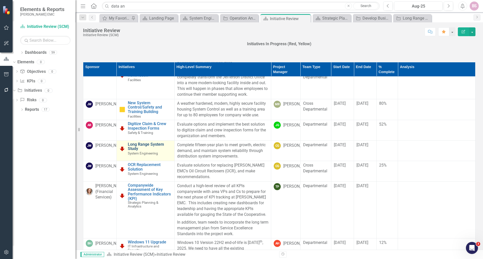
scroll to position [75, 0]
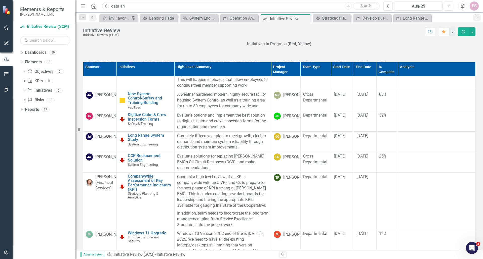
scroll to position [101, 0]
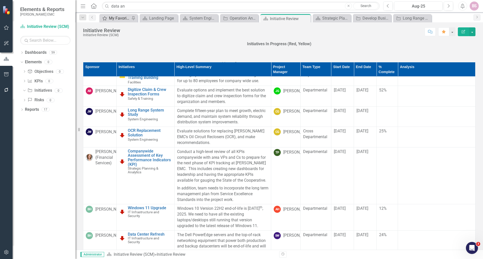
click at [128, 17] on div "My Favorites" at bounding box center [119, 18] width 21 height 6
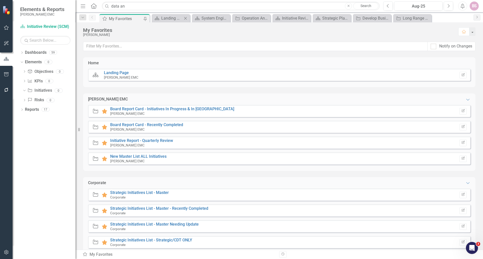
click at [160, 15] on div "Dashboard Landing Page Close" at bounding box center [171, 18] width 38 height 8
click at [164, 19] on div "Landing Page" at bounding box center [171, 18] width 21 height 6
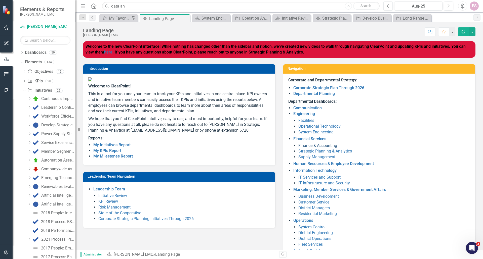
click at [311, 143] on link "Finance & Accounting" at bounding box center [317, 145] width 39 height 5
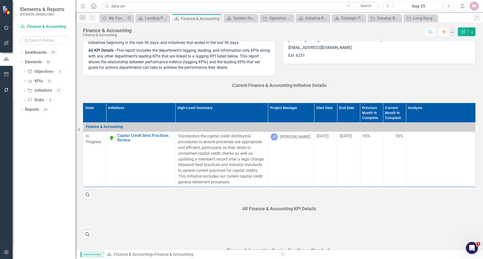
scroll to position [75, 0]
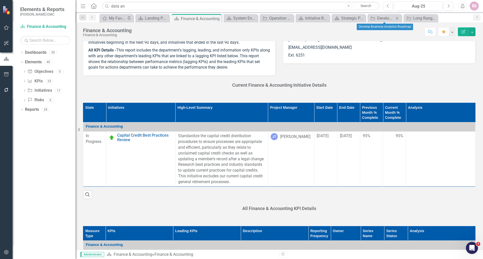
click at [395, 17] on icon "Close" at bounding box center [396, 18] width 5 height 4
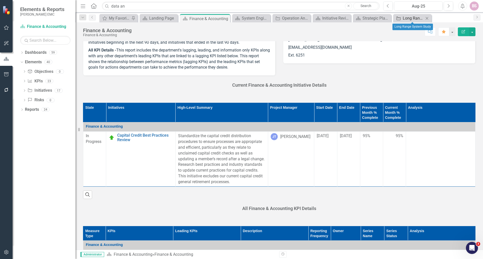
click at [400, 18] on icon at bounding box center [398, 19] width 4 height 4
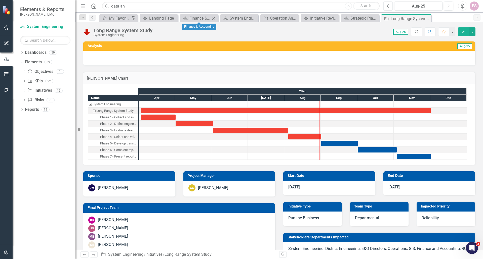
click at [212, 19] on icon "Close" at bounding box center [213, 18] width 5 height 4
click at [132, 16] on div "My Favorites" at bounding box center [122, 18] width 27 height 6
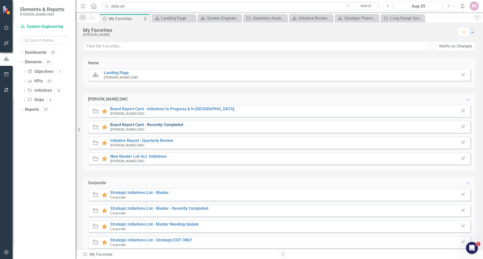
click at [145, 126] on link "Board Report Card - Recently Completed" at bounding box center [146, 125] width 73 height 5
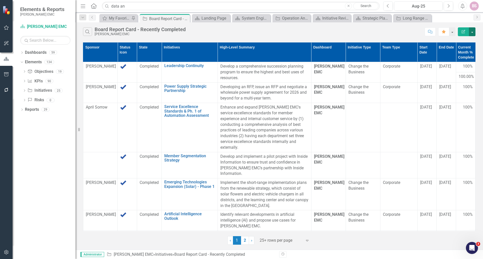
click at [471, 32] on button "button" at bounding box center [472, 31] width 7 height 9
click at [468, 61] on link "Excel Export to Excel" at bounding box center [455, 60] width 40 height 9
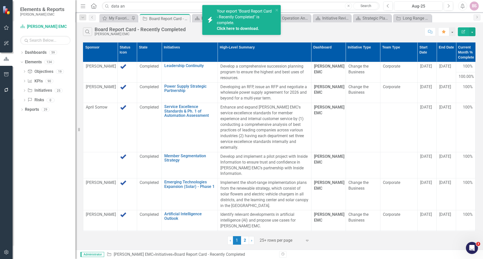
click at [244, 29] on link "Click here to download." at bounding box center [238, 28] width 42 height 5
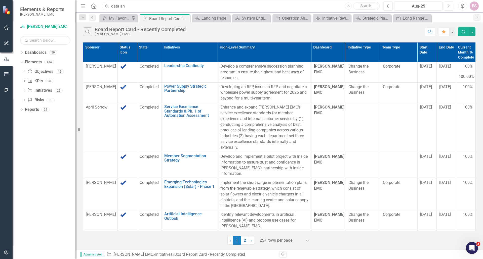
drag, startPoint x: 127, startPoint y: 3, endPoint x: 127, endPoint y: 6, distance: 3.3
click at [127, 3] on input "data an" at bounding box center [241, 6] width 278 height 9
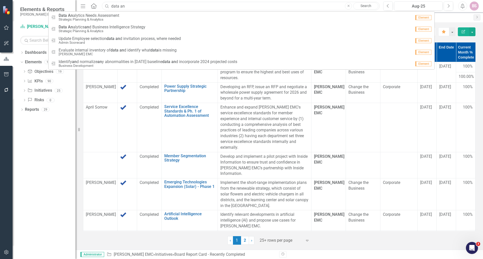
drag, startPoint x: 109, startPoint y: 8, endPoint x: 89, endPoint y: 11, distance: 20.3
click at [90, 10] on div "Menu Home Search data an Close Search Milestone Data An alytics Needs Assessmen…" at bounding box center [228, 6] width 299 height 10
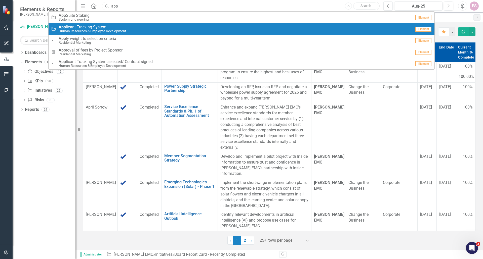
type input "app"
click at [96, 29] on div "App licant Tracking System Human Resources & Employee Development" at bounding box center [92, 29] width 67 height 8
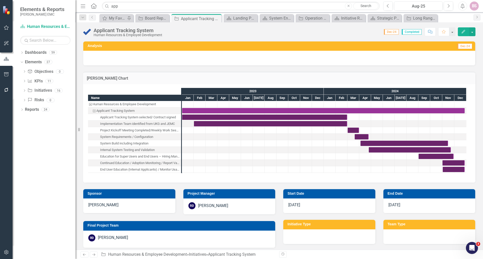
click at [399, 233] on div at bounding box center [429, 237] width 92 height 15
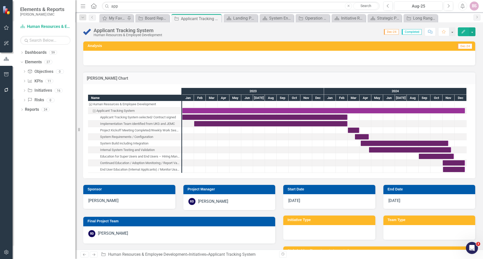
click at [399, 233] on div at bounding box center [429, 232] width 92 height 15
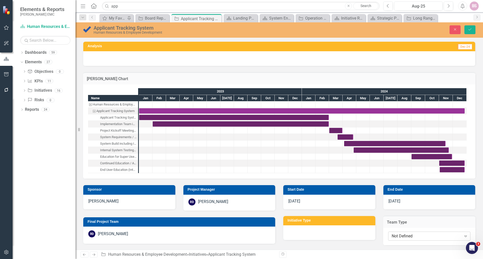
click at [401, 235] on div "Not Defined" at bounding box center [427, 237] width 70 height 6
click at [338, 229] on div at bounding box center [329, 233] width 92 height 15
click at [329, 235] on div "Not Defined" at bounding box center [327, 237] width 70 height 6
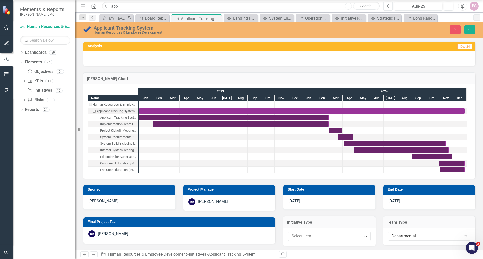
click at [472, 31] on icon "Save" at bounding box center [470, 30] width 5 height 4
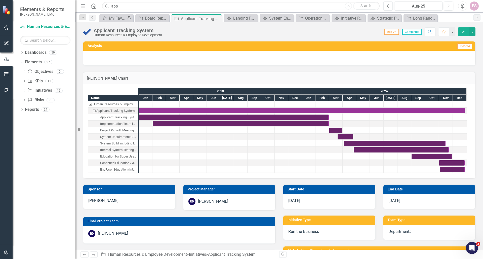
checkbox input "false"
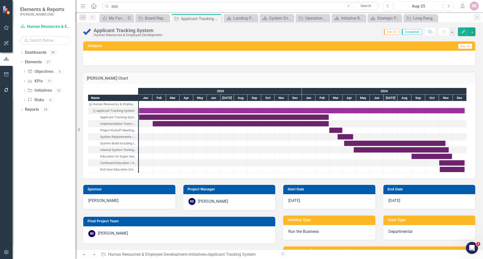
checkbox input "false"
checkbox input "true"
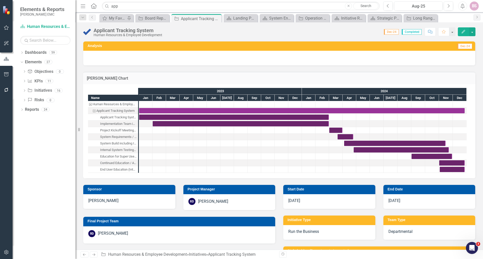
checkbox input "true"
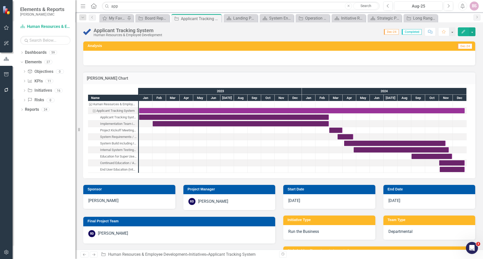
checkbox input "true"
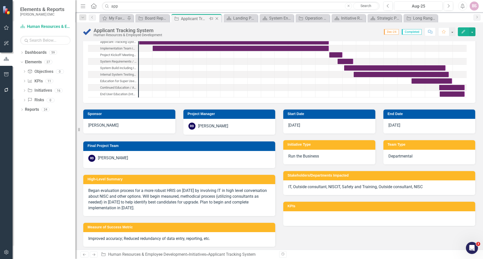
click at [216, 18] on icon "Close" at bounding box center [216, 19] width 5 height 4
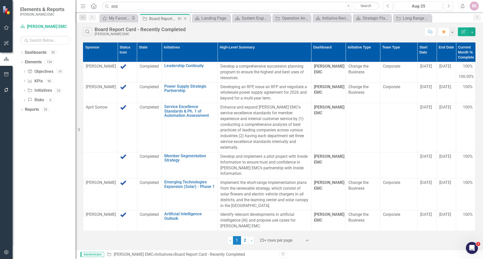
click at [186, 18] on icon "Close" at bounding box center [185, 19] width 5 height 4
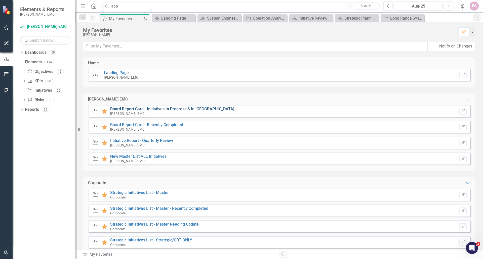
click at [130, 108] on link "Board Report Card - Initiatives In Progress & In [GEOGRAPHIC_DATA]" at bounding box center [172, 109] width 124 height 5
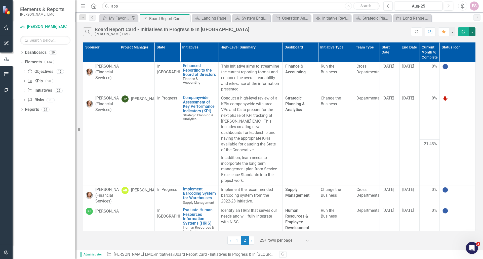
click at [472, 31] on button "button" at bounding box center [472, 31] width 7 height 9
click at [455, 61] on link "Excel Export to Excel" at bounding box center [455, 60] width 40 height 9
